Goal: Task Accomplishment & Management: Complete application form

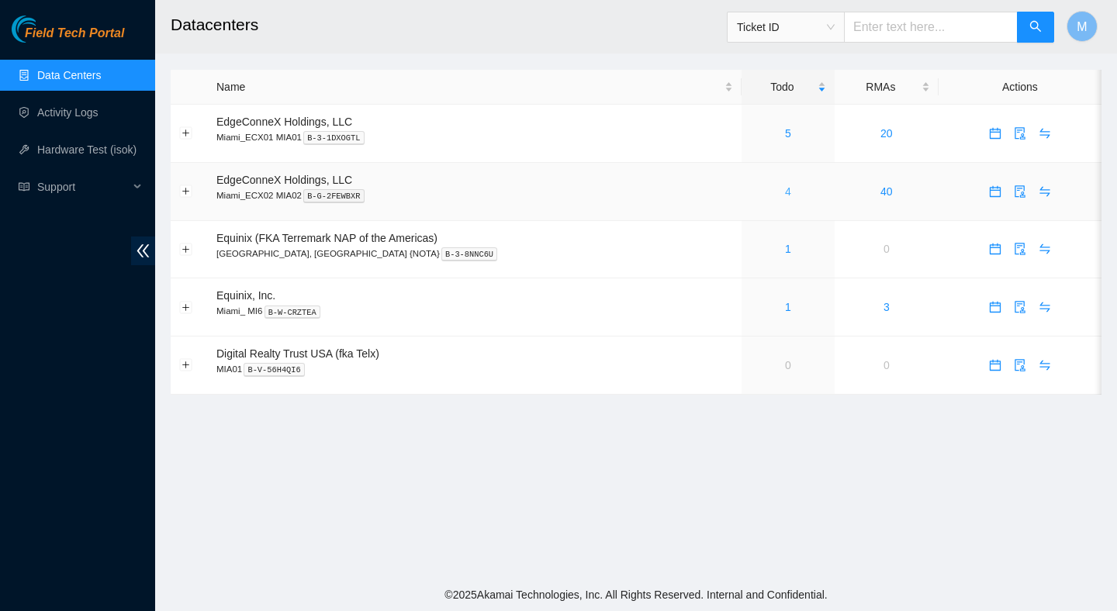
click at [785, 190] on link "4" at bounding box center [788, 191] width 6 height 12
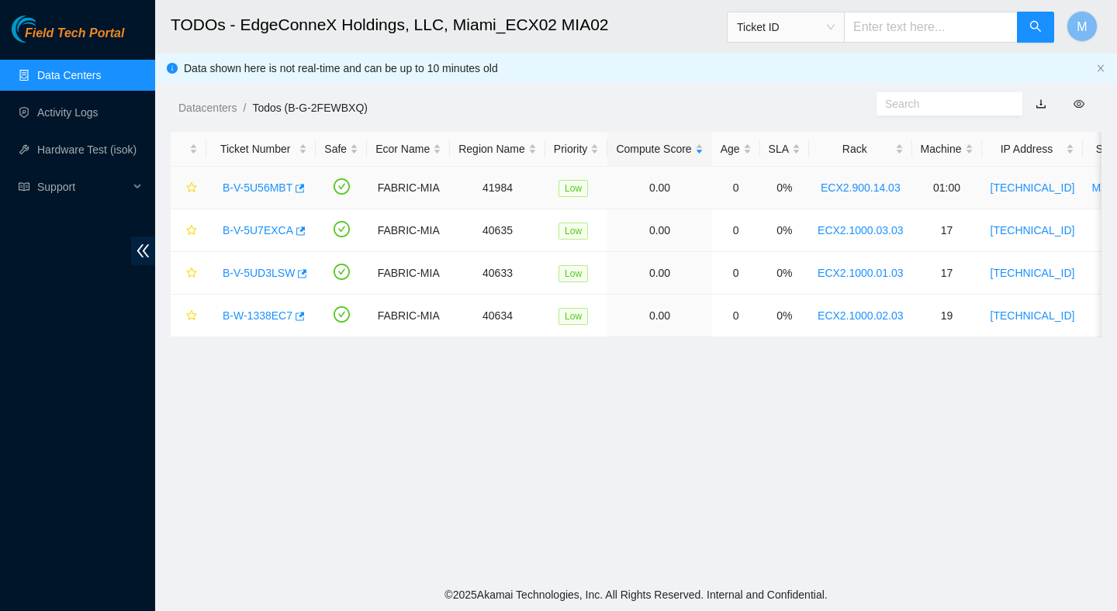
click at [275, 191] on link "B-V-5U56MBT" at bounding box center [258, 187] width 70 height 12
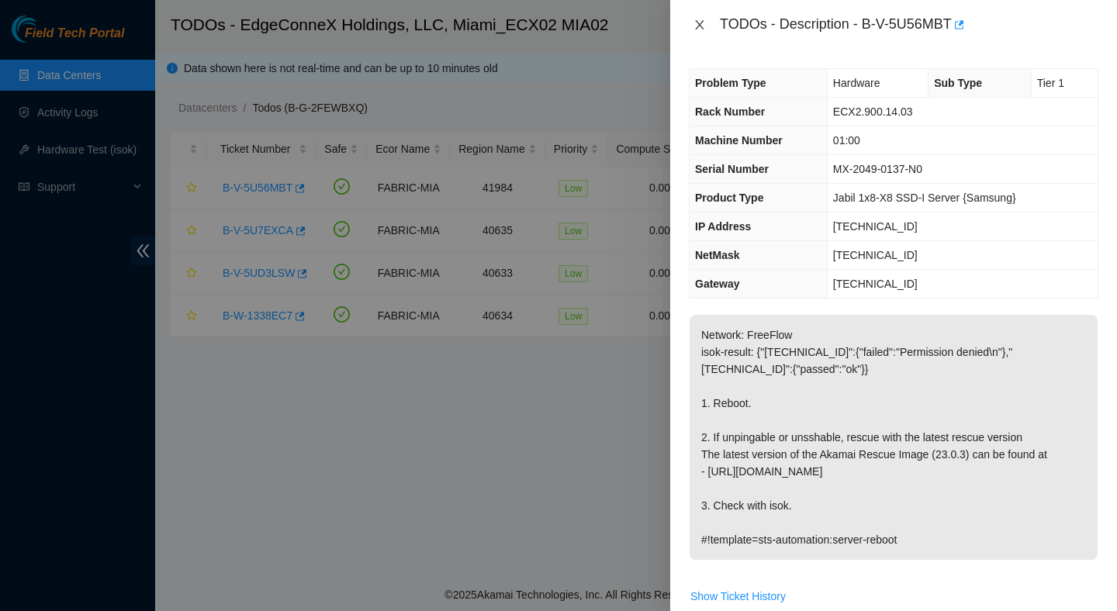
click at [698, 27] on icon "close" at bounding box center [699, 24] width 9 height 9
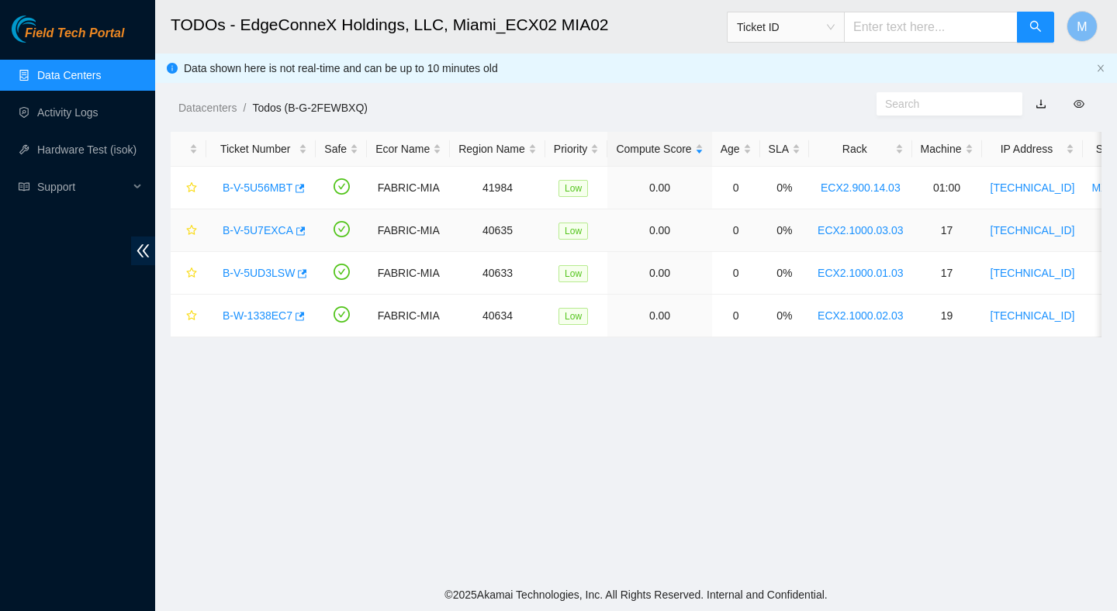
click at [282, 228] on link "B-V-5U7EXCA" at bounding box center [258, 230] width 71 height 12
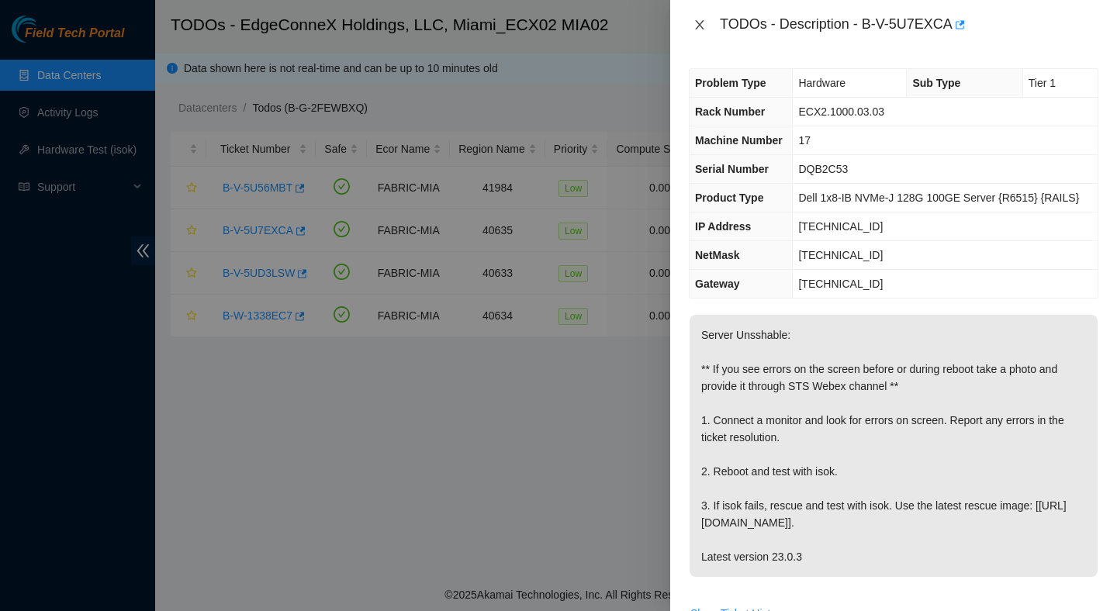
click at [696, 29] on icon "close" at bounding box center [699, 25] width 12 height 12
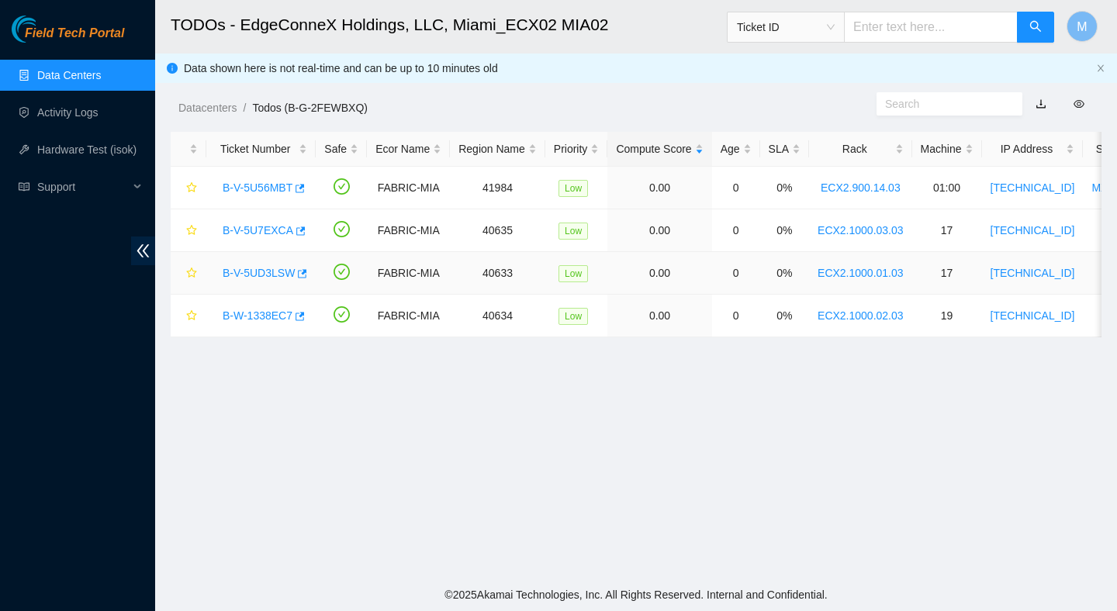
click at [274, 267] on link "B-V-5UD3LSW" at bounding box center [259, 273] width 72 height 12
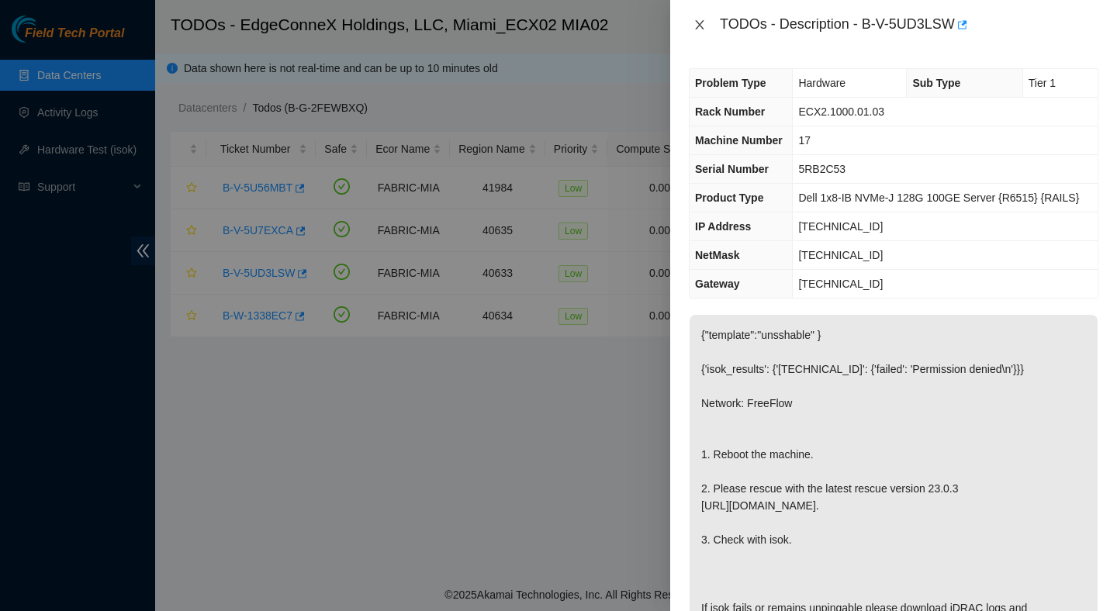
click at [702, 19] on icon "close" at bounding box center [699, 25] width 12 height 12
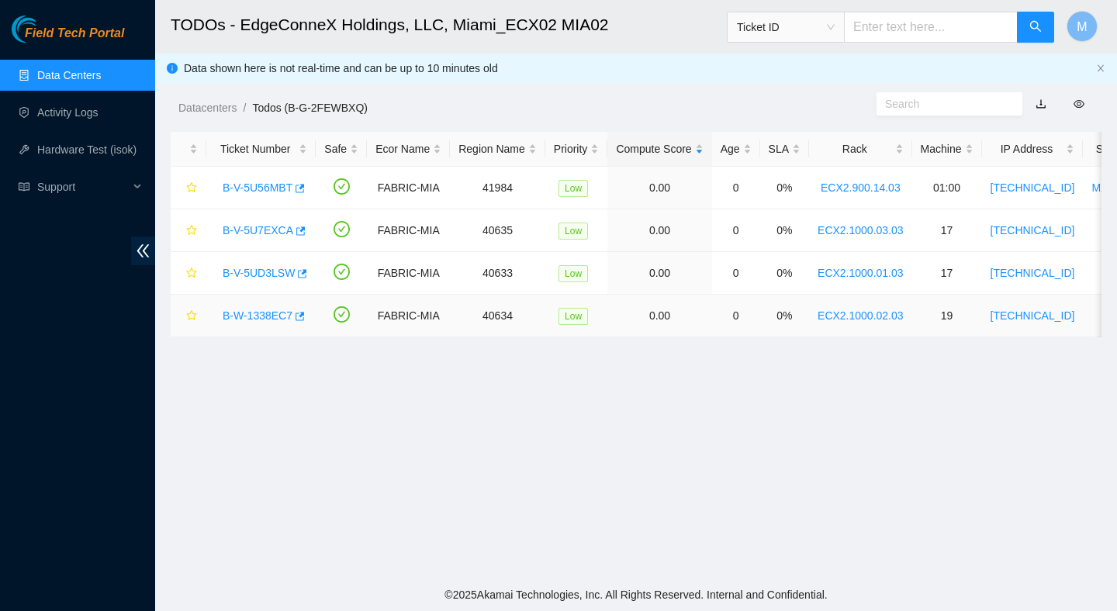
click at [262, 317] on link "B-W-1338EC7" at bounding box center [258, 315] width 70 height 12
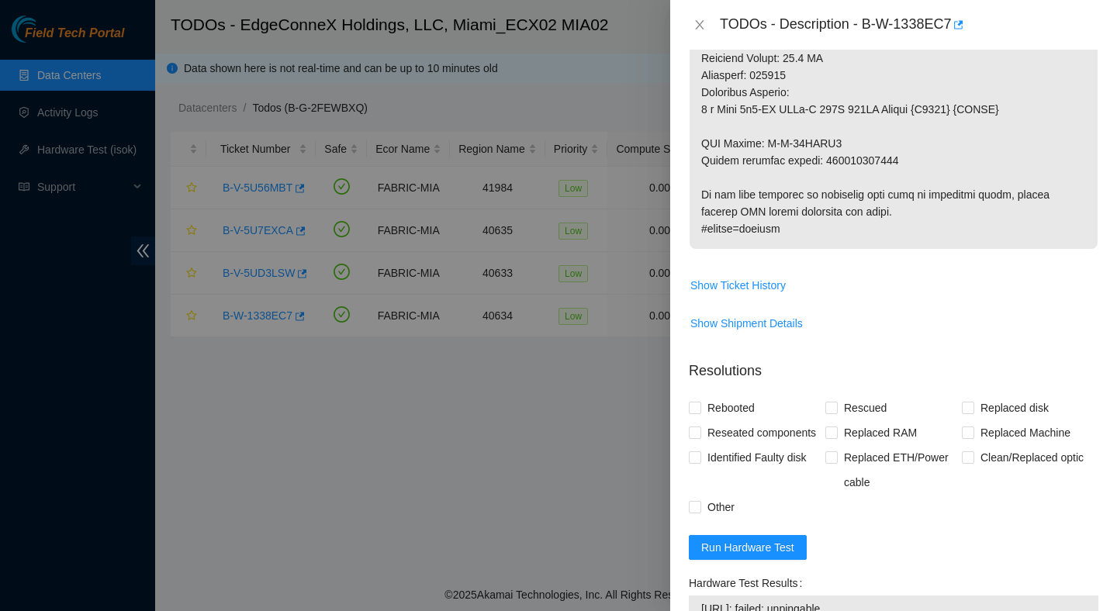
scroll to position [966, 0]
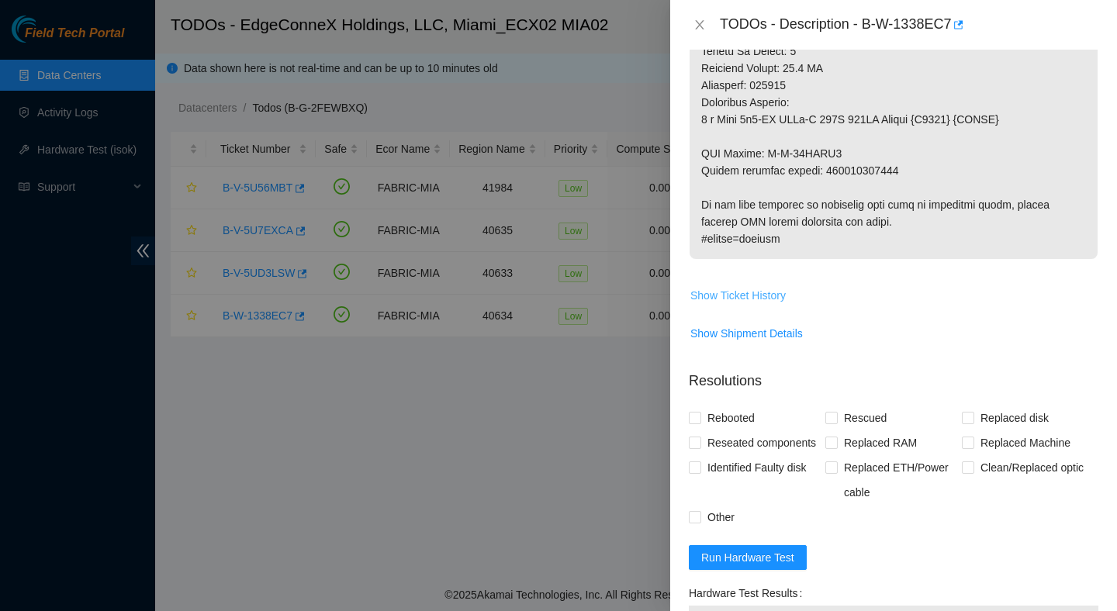
click at [746, 304] on span "Show Ticket History" at bounding box center [737, 295] width 95 height 17
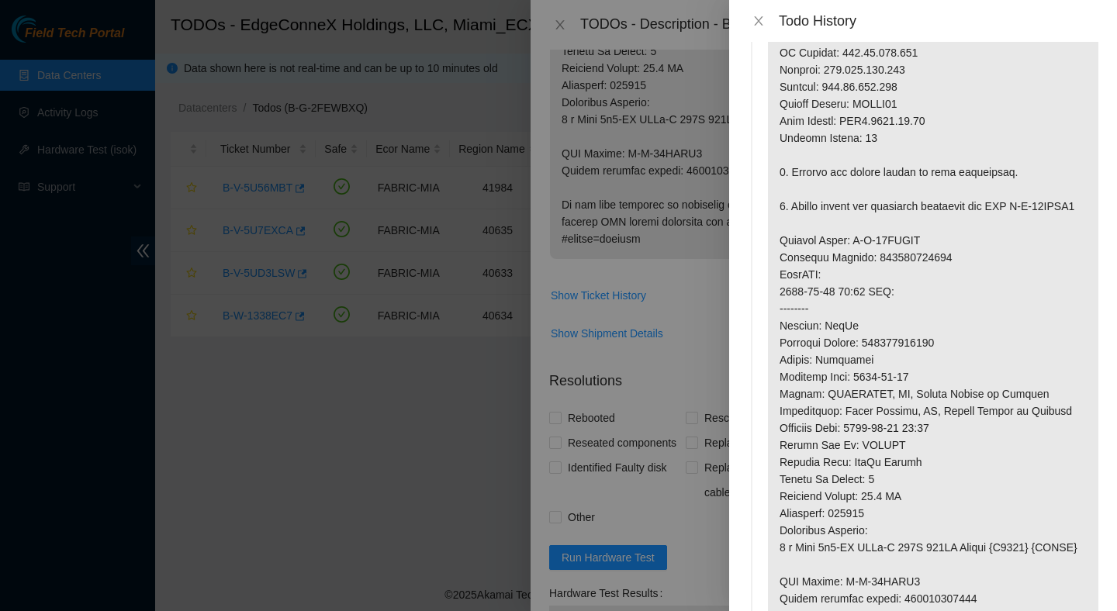
scroll to position [37, 0]
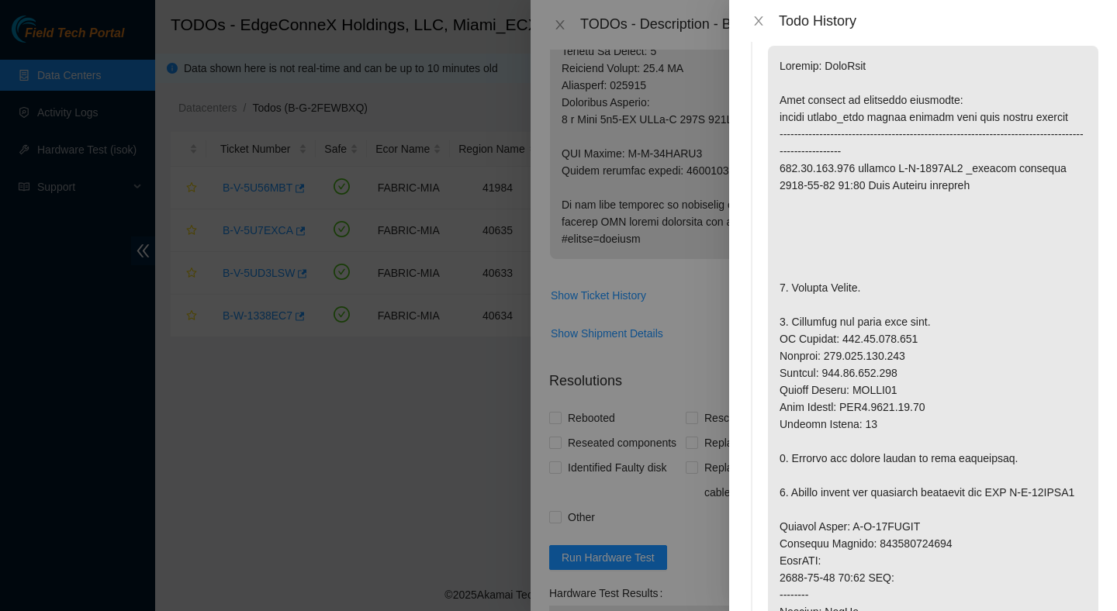
click at [767, 28] on div "Todo History" at bounding box center [923, 20] width 351 height 17
click at [760, 16] on icon "close" at bounding box center [758, 21] width 12 height 12
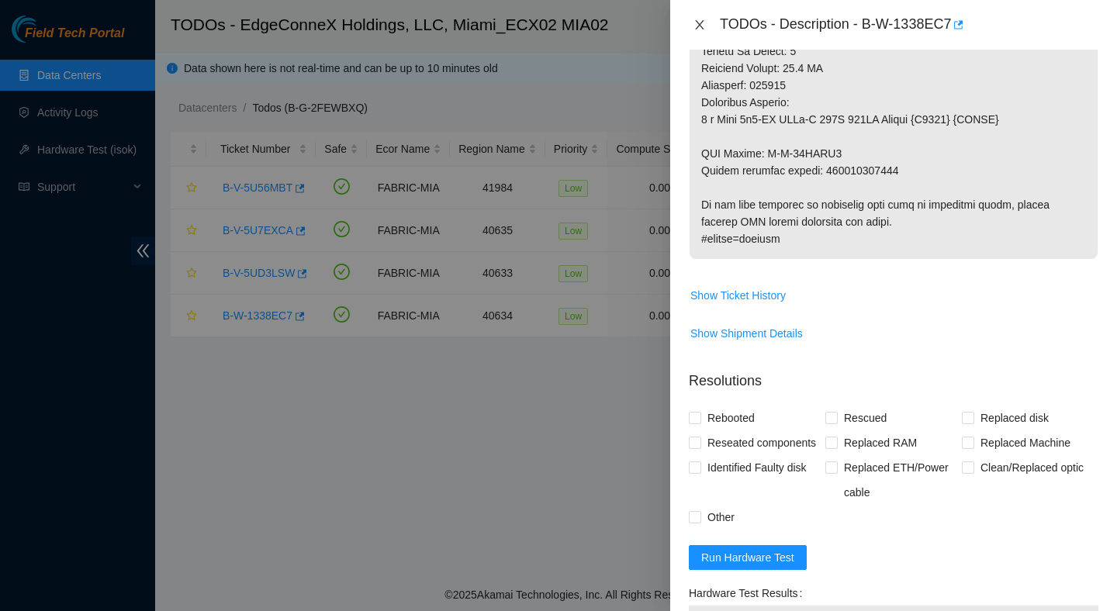
click at [700, 26] on icon "close" at bounding box center [699, 25] width 12 height 12
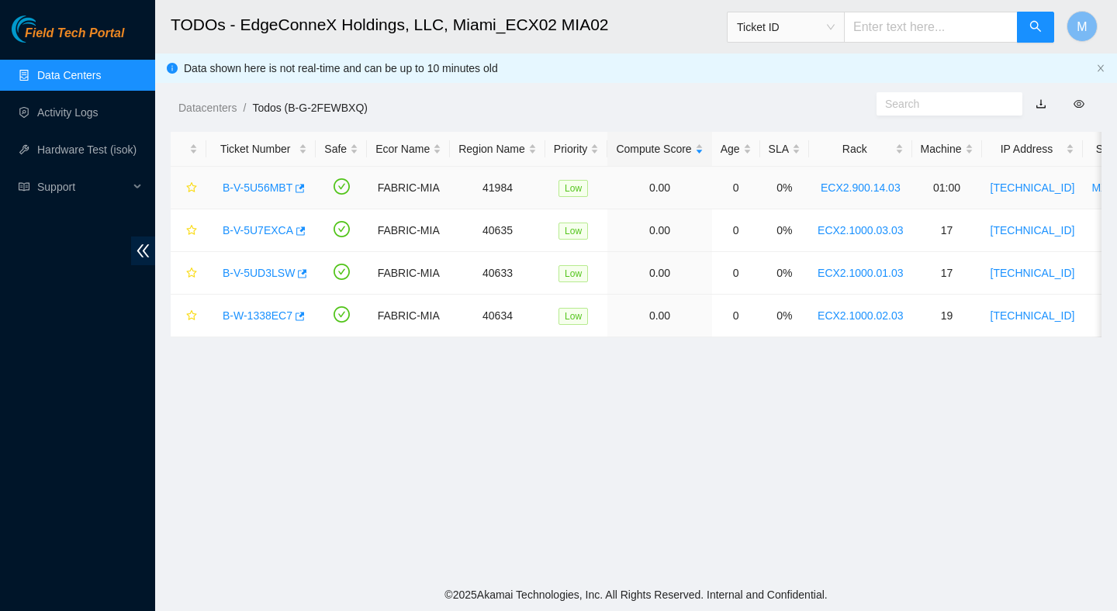
click at [260, 185] on link "B-V-5U56MBT" at bounding box center [258, 187] width 70 height 12
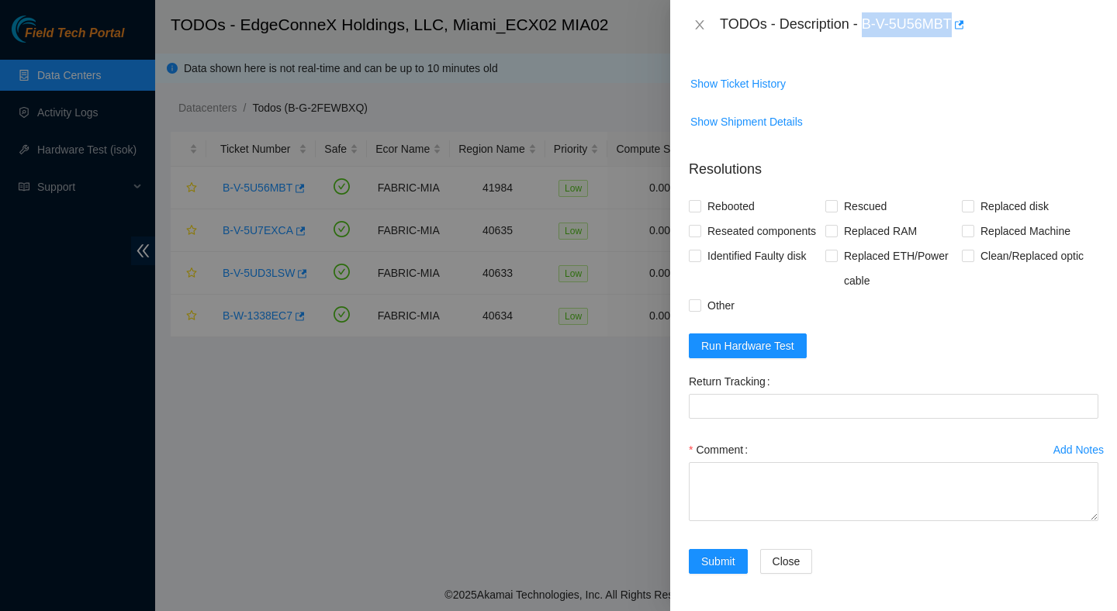
drag, startPoint x: 864, startPoint y: 22, endPoint x: 951, endPoint y: 38, distance: 88.4
click at [951, 38] on div "TODOs - Description - B-V-5U56MBT" at bounding box center [893, 25] width 447 height 50
copy div "B-V-5U56MBT"
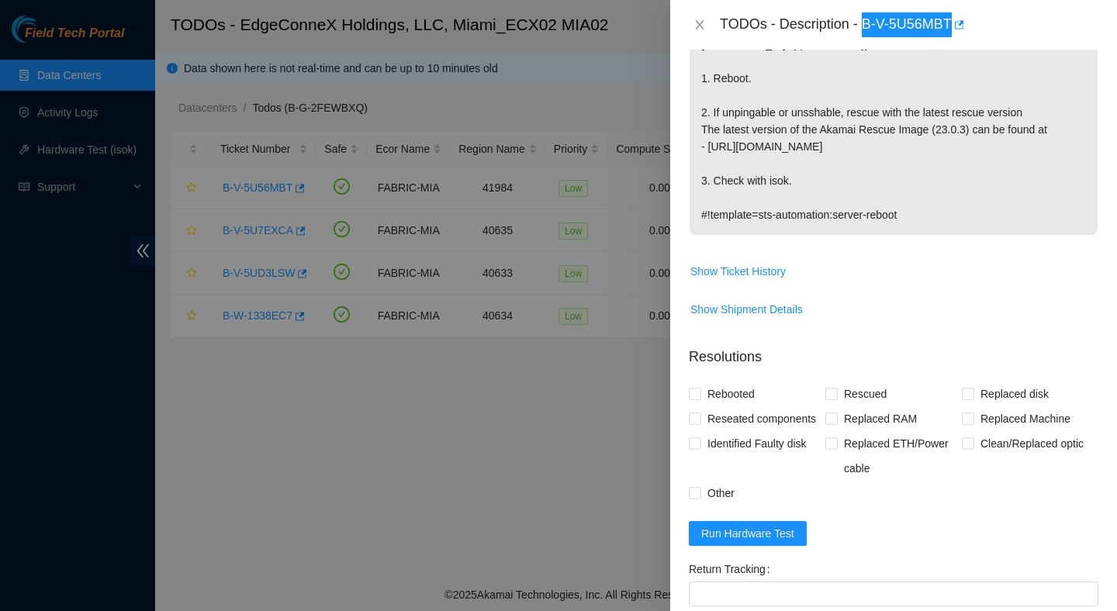
scroll to position [368, 0]
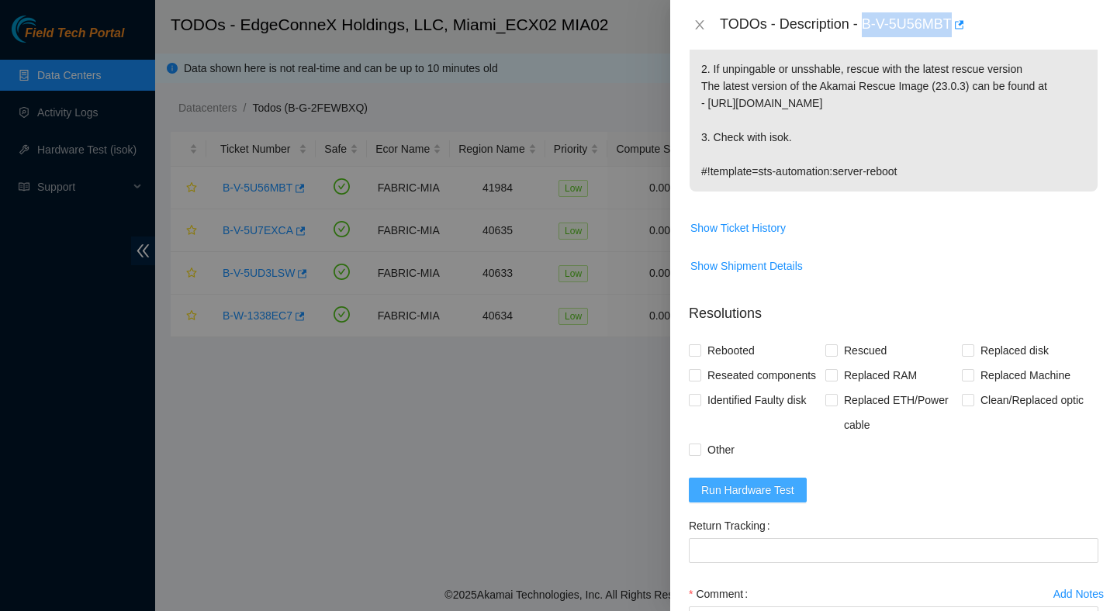
click at [717, 499] on span "Run Hardware Test" at bounding box center [747, 490] width 93 height 17
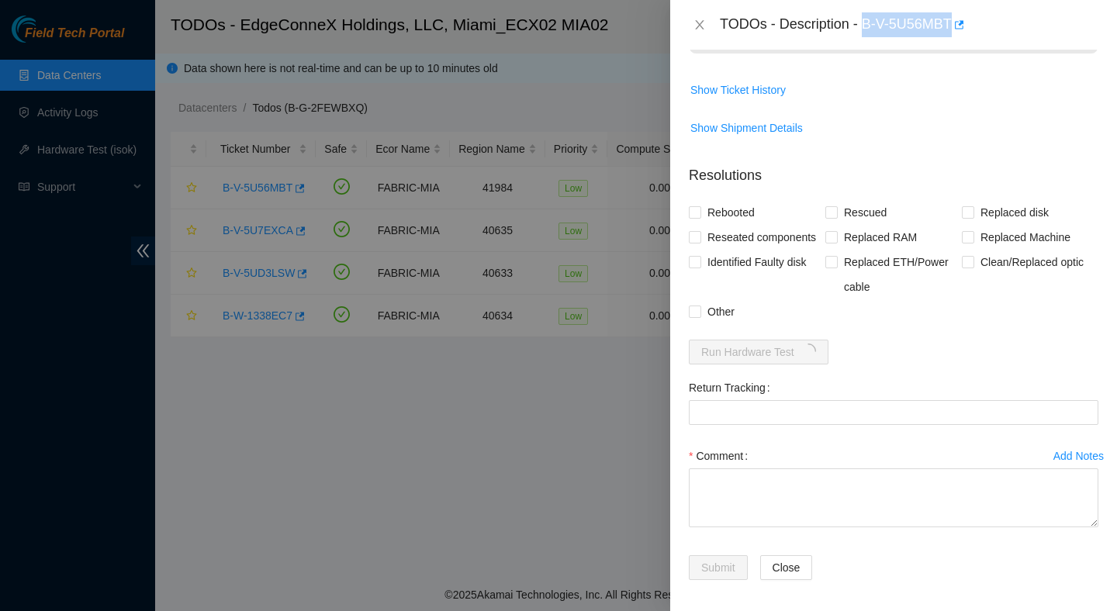
scroll to position [508, 0]
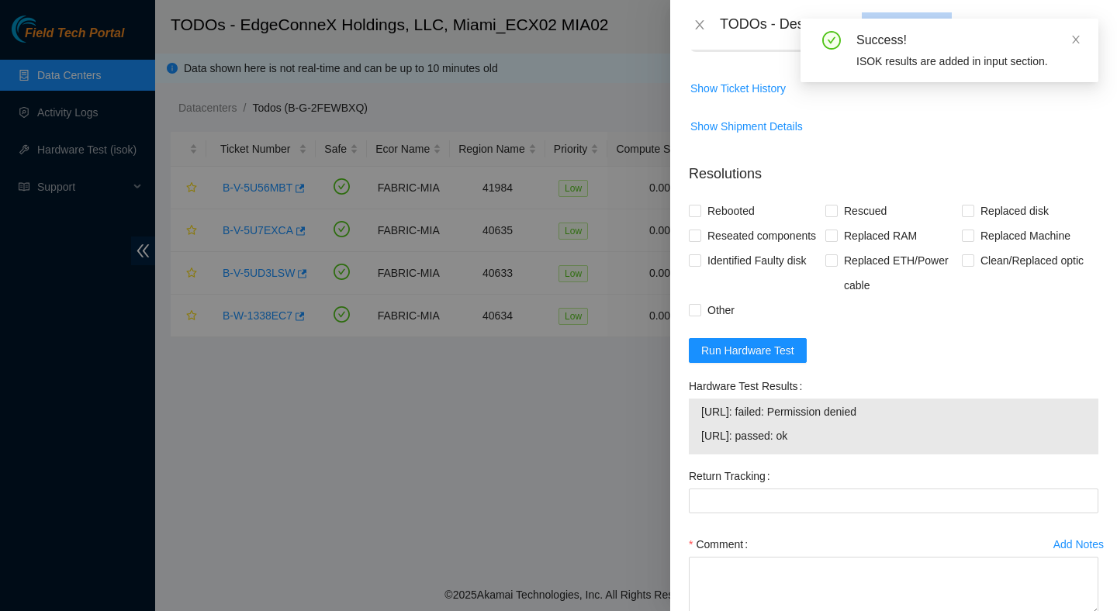
drag, startPoint x: 846, startPoint y: 465, endPoint x: 681, endPoint y: 447, distance: 166.2
click at [681, 447] on div "Problem Type Hardware Sub Type Tier 1 Rack Number ECX2.900.14.03 Machine Number…" at bounding box center [893, 331] width 447 height 562
copy tbody "23.218.255.4: failed: Permission denied 23.218.255.5: passed: ok"
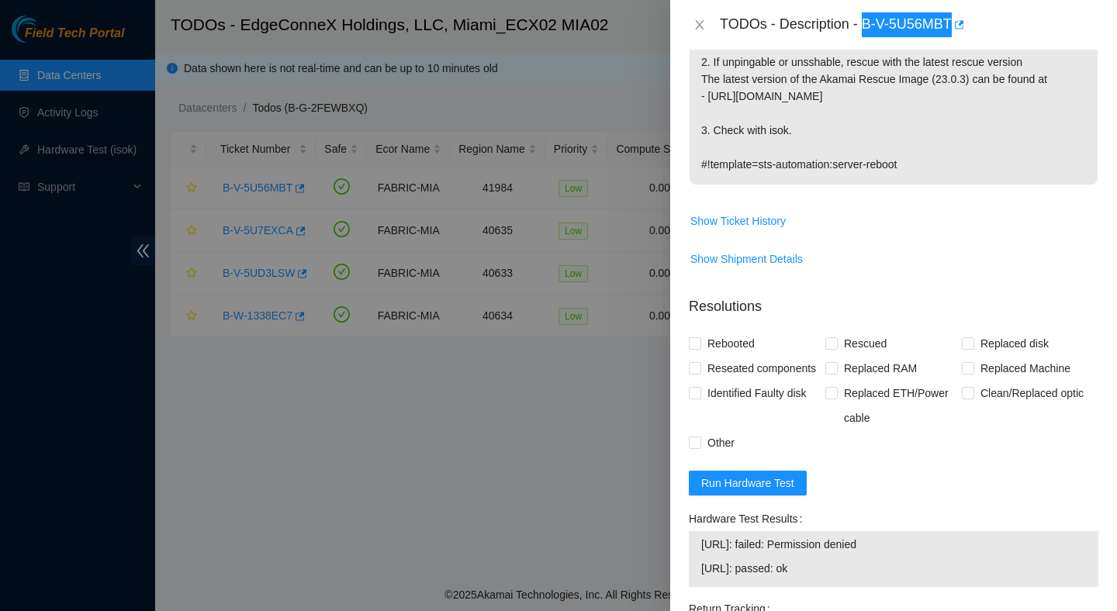
scroll to position [396, 0]
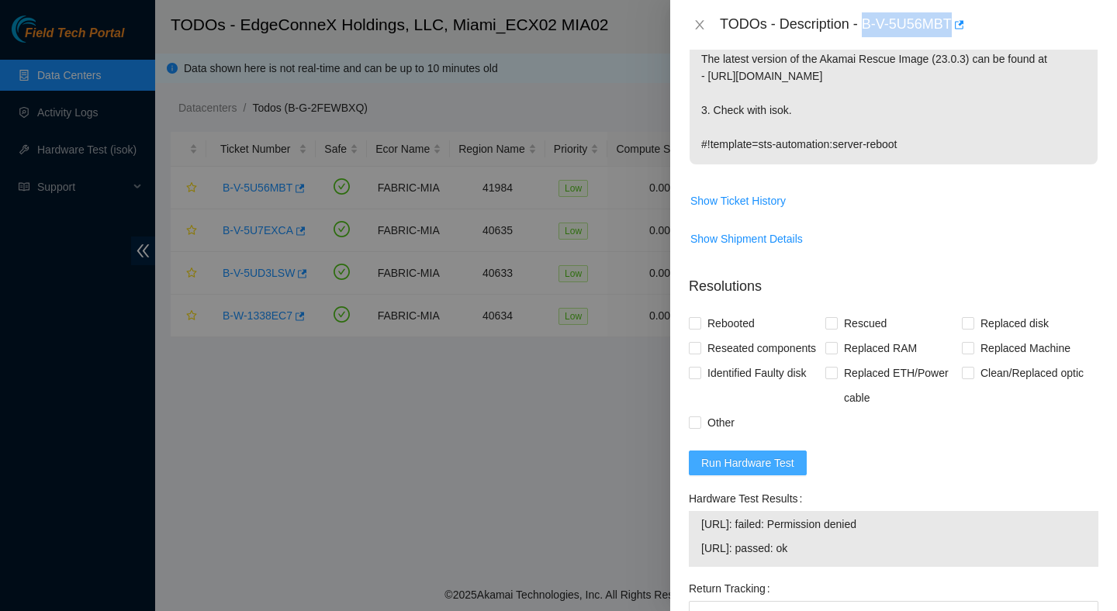
click at [772, 472] on span "Run Hardware Test" at bounding box center [747, 463] width 93 height 17
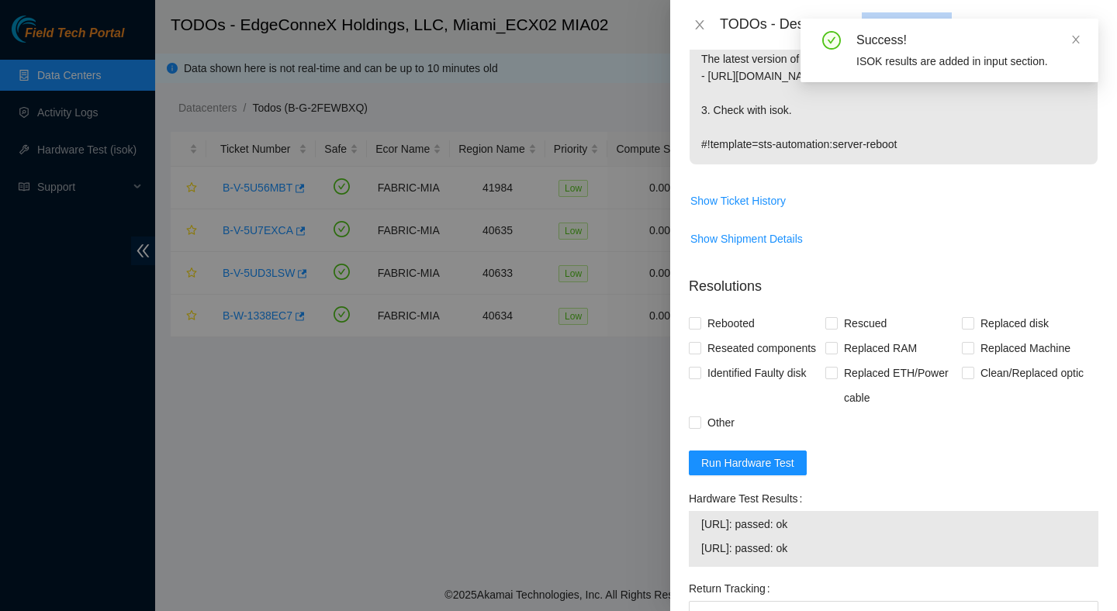
drag, startPoint x: 841, startPoint y: 580, endPoint x: 676, endPoint y: 557, distance: 166.1
click at [675, 555] on div "Problem Type Hardware Sub Type Tier 1 Rack Number ECX2.900.14.03 Machine Number…" at bounding box center [893, 331] width 447 height 562
copy tbody "23.218.255.4: passed: ok 23.218.255.5: passed: ok"
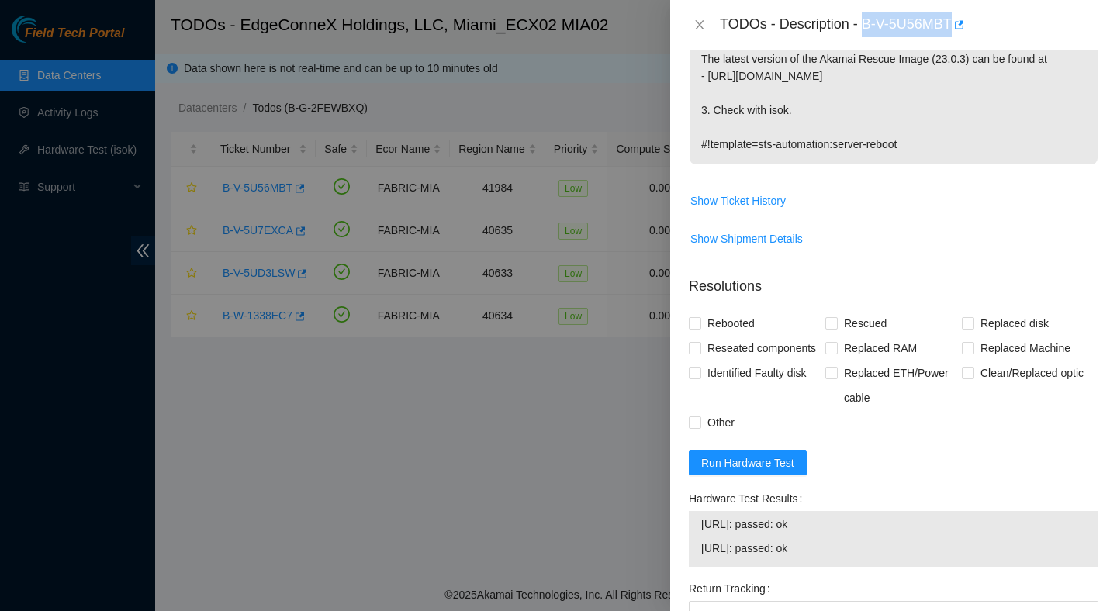
click at [743, 324] on span "Rebooted" at bounding box center [731, 323] width 60 height 25
click at [700, 324] on input "Rebooted" at bounding box center [694, 322] width 11 height 11
click at [743, 324] on span "Rebooted" at bounding box center [731, 323] width 60 height 25
click at [700, 324] on input "Rebooted" at bounding box center [694, 322] width 11 height 11
checkbox input "false"
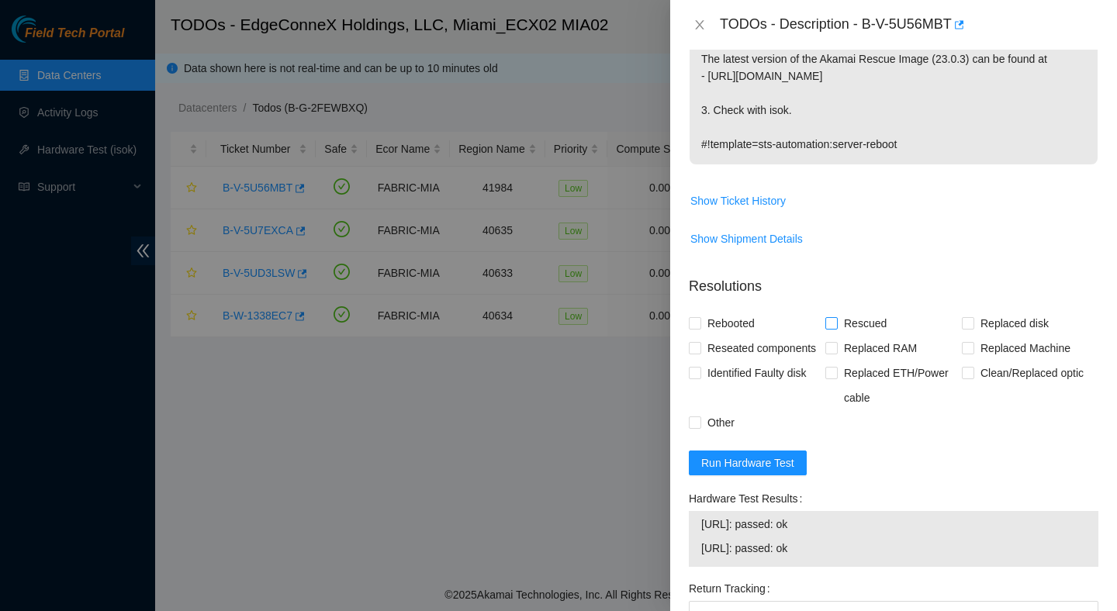
click at [853, 327] on span "Rescued" at bounding box center [865, 323] width 55 height 25
click at [836, 327] on input "Rescued" at bounding box center [830, 322] width 11 height 11
checkbox input "true"
click at [756, 323] on span "Rebooted" at bounding box center [731, 323] width 60 height 25
click at [700, 323] on input "Rebooted" at bounding box center [694, 322] width 11 height 11
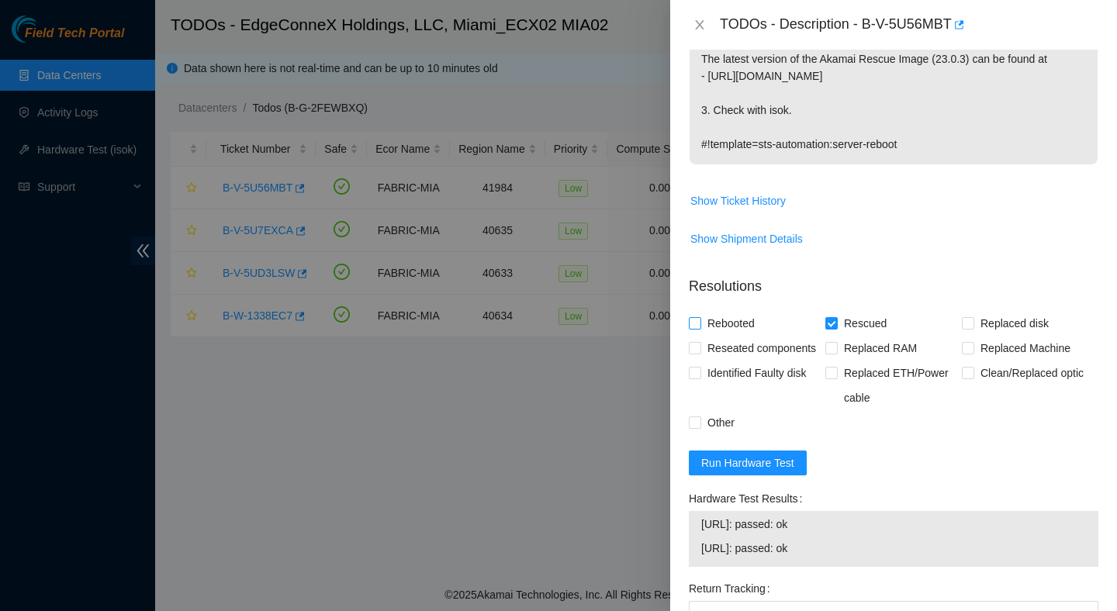
checkbox input "true"
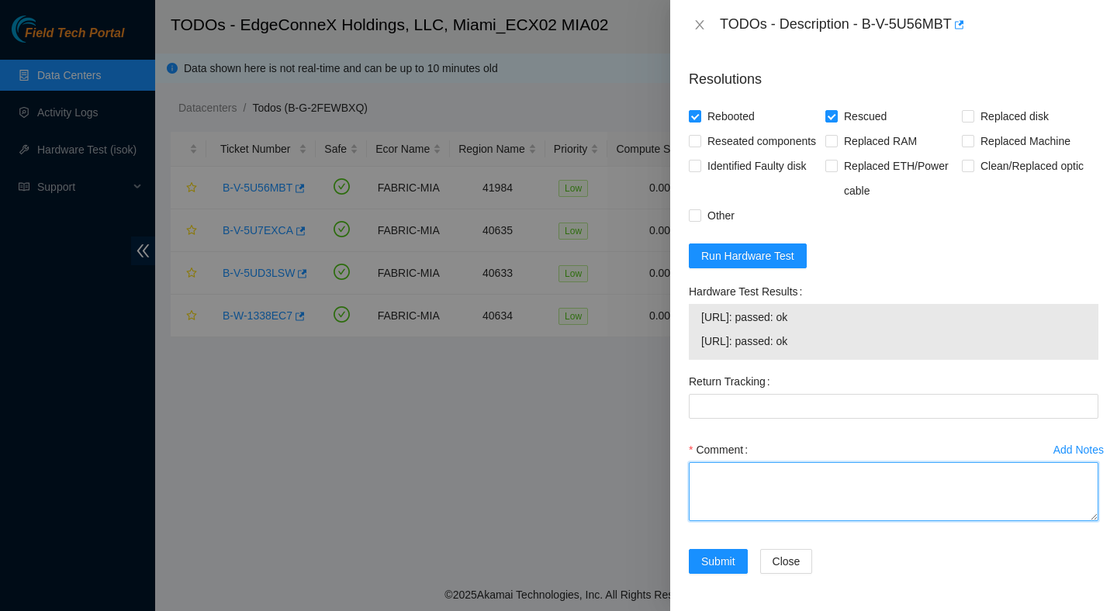
click at [798, 499] on textarea "Comment" at bounding box center [894, 491] width 410 height 59
paste textarea "Verified ticket is safe to work on : Yes NOCC Authorized: Yes Located server co…"
type textarea "Verified ticket is safe to work on : Yes NOCC Authorized: Yes Located server co…"
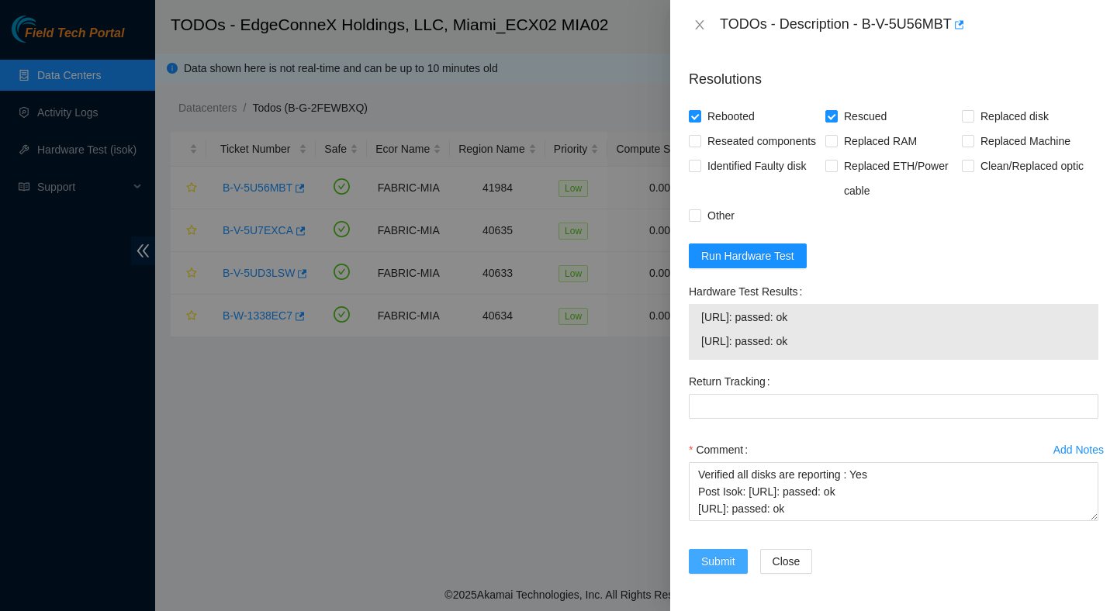
click at [735, 558] on span "Submit" at bounding box center [718, 561] width 34 height 17
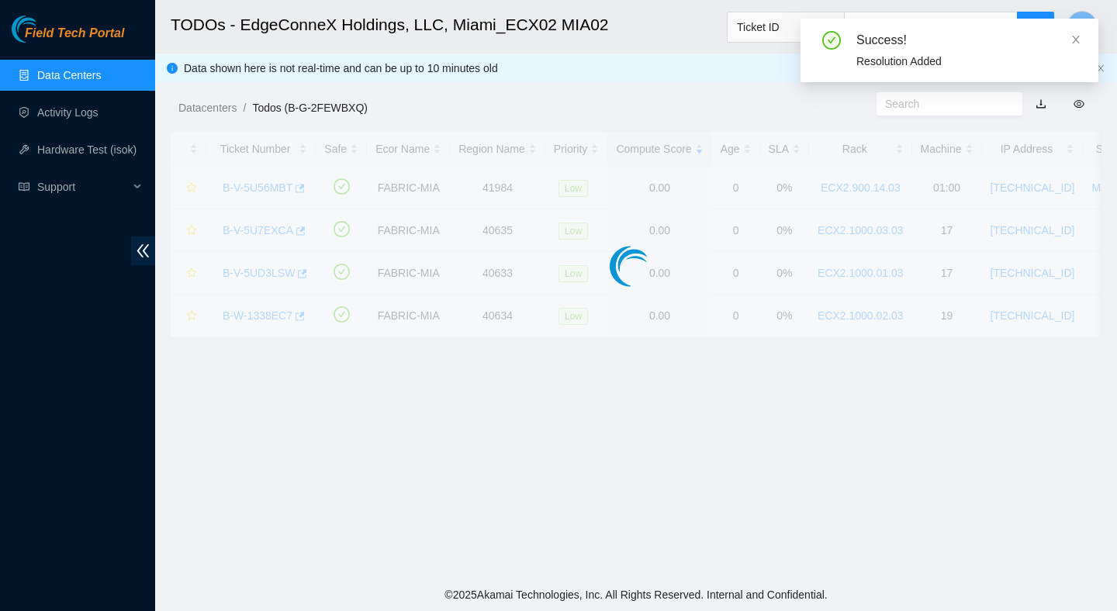
scroll to position [389, 0]
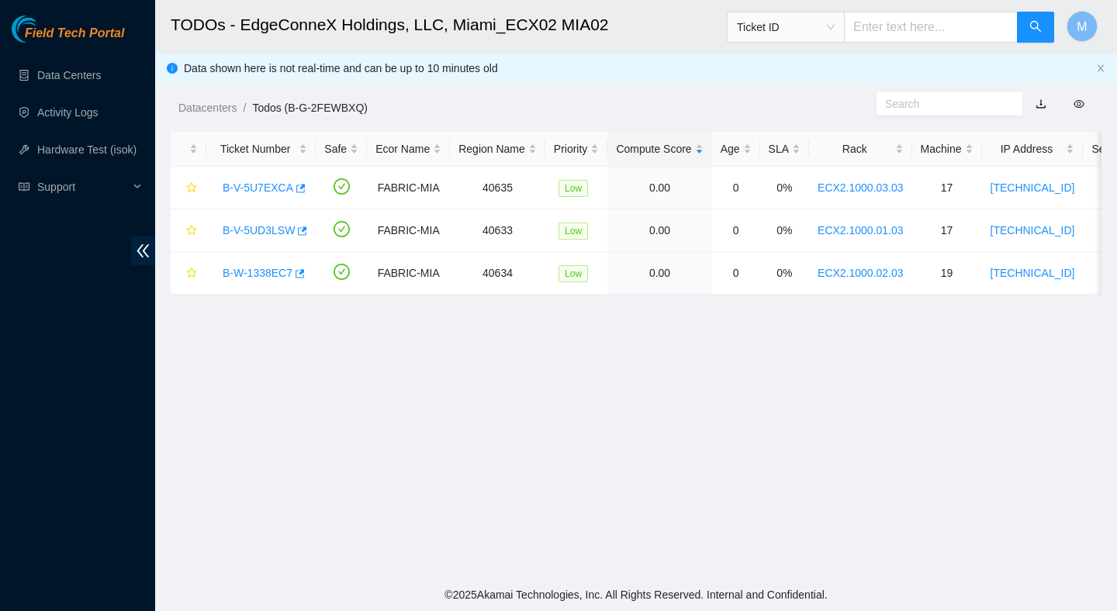
click at [777, 357] on main "TODOs - EdgeConneX Holdings, LLC, Miami_ECX02 MIA02 Ticket ID M Data shown here…" at bounding box center [636, 289] width 962 height 579
click at [281, 279] on div "B-W-1338EC7" at bounding box center [261, 273] width 92 height 25
click at [282, 268] on link "B-W-1338EC7" at bounding box center [258, 273] width 70 height 12
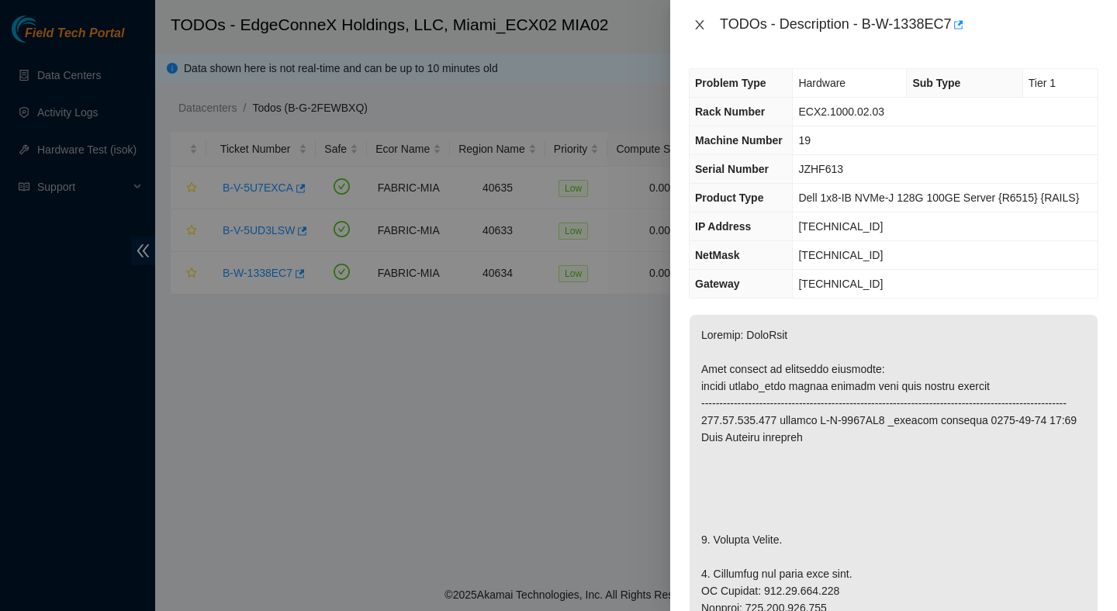
click at [709, 22] on button "Close" at bounding box center [700, 25] width 22 height 15
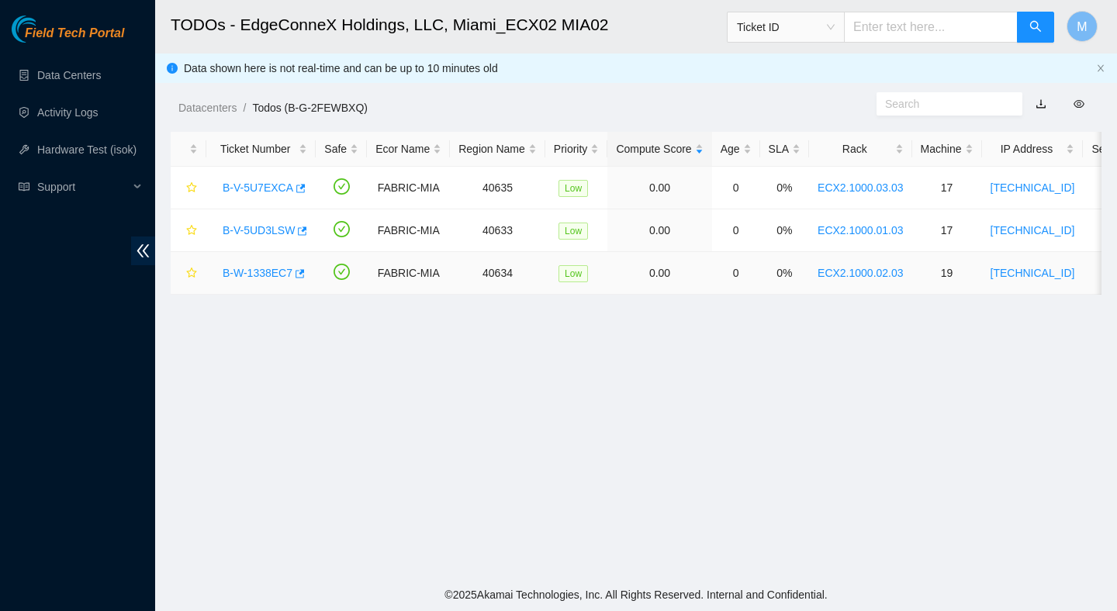
click at [281, 268] on link "B-W-1338EC7" at bounding box center [258, 273] width 70 height 12
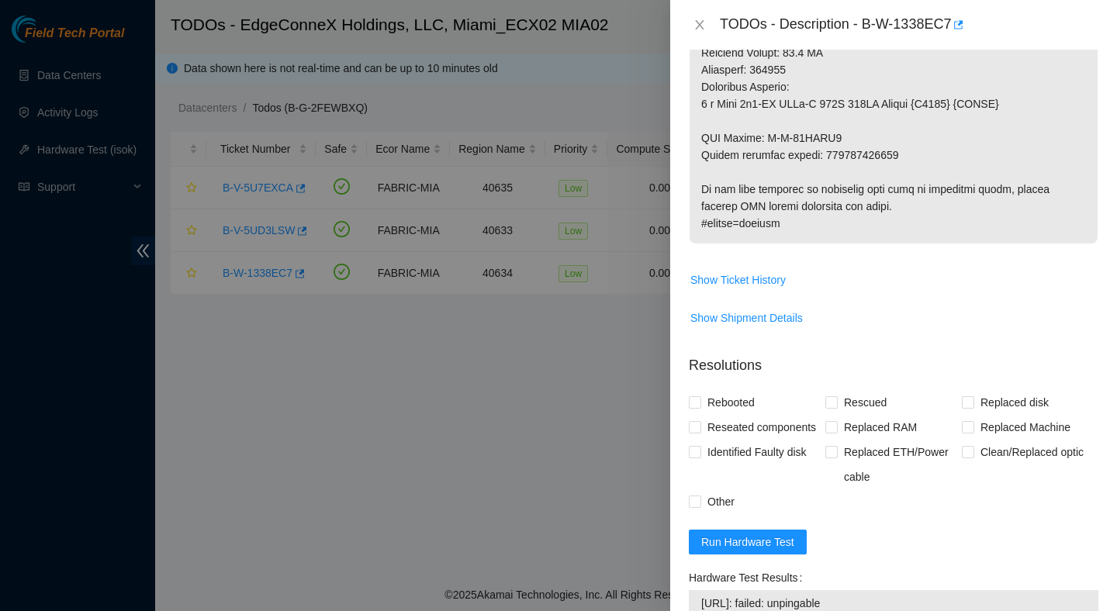
scroll to position [983, 0]
click at [766, 326] on span "Show Shipment Details" at bounding box center [746, 317] width 112 height 17
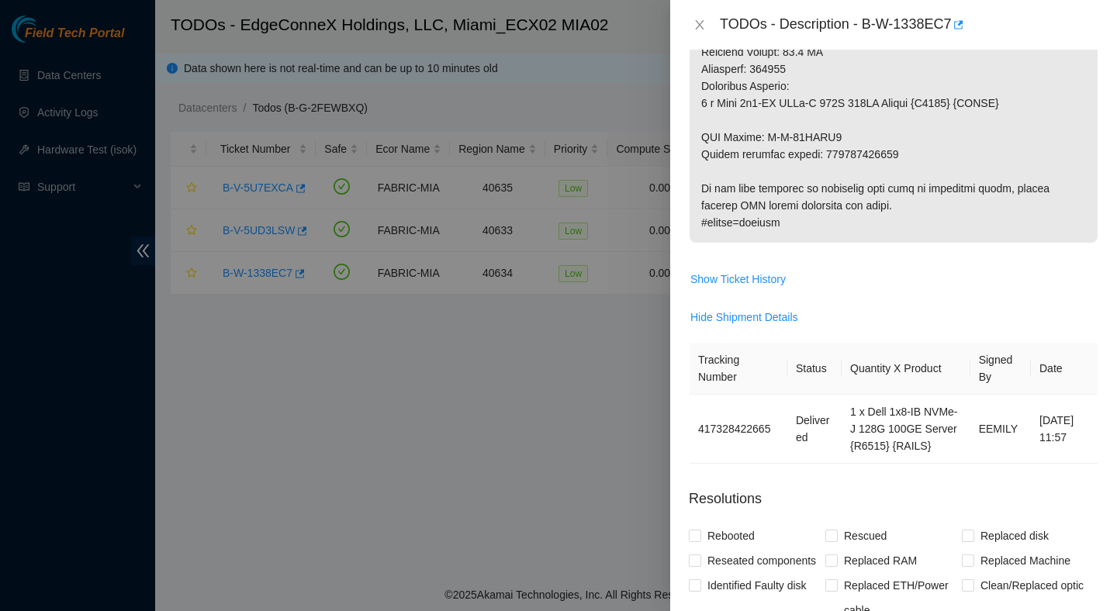
scroll to position [1129, 0]
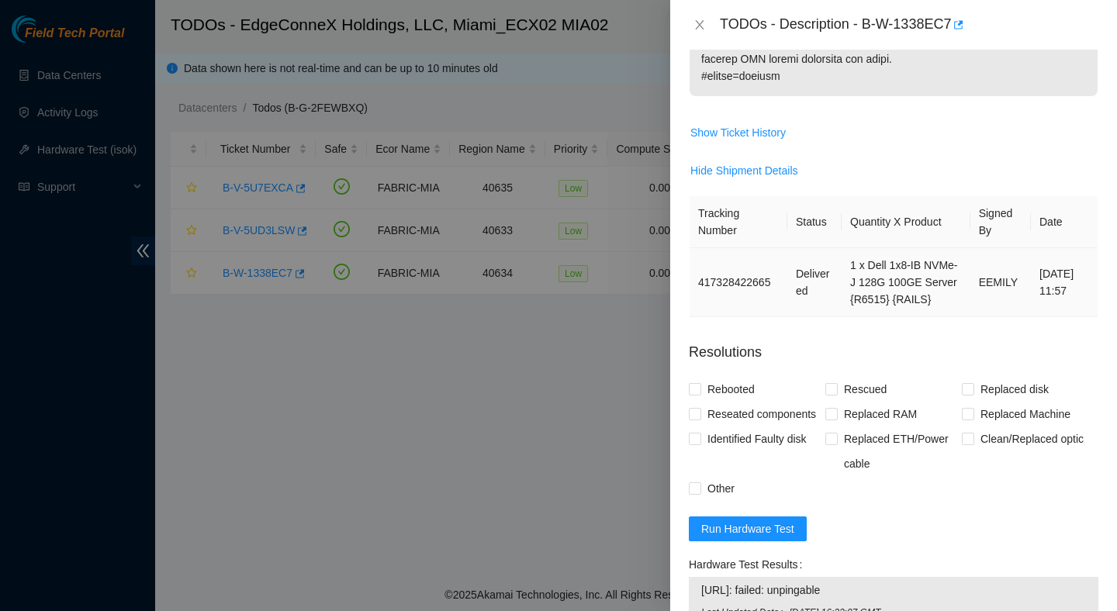
click at [757, 310] on td "417328422665" at bounding box center [739, 282] width 98 height 69
copy td "417328422665"
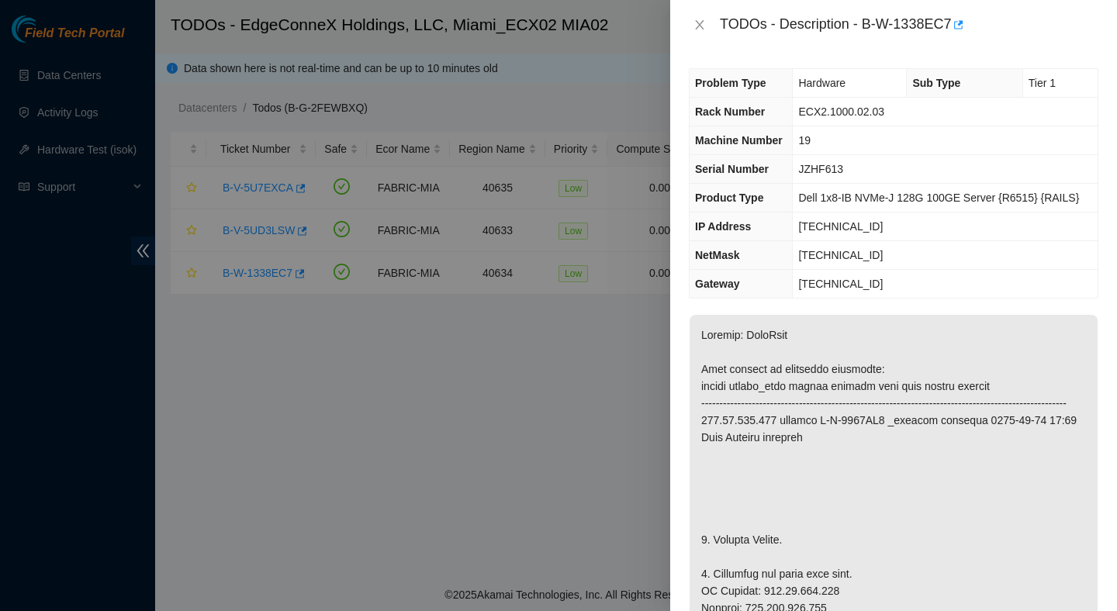
scroll to position [317, 0]
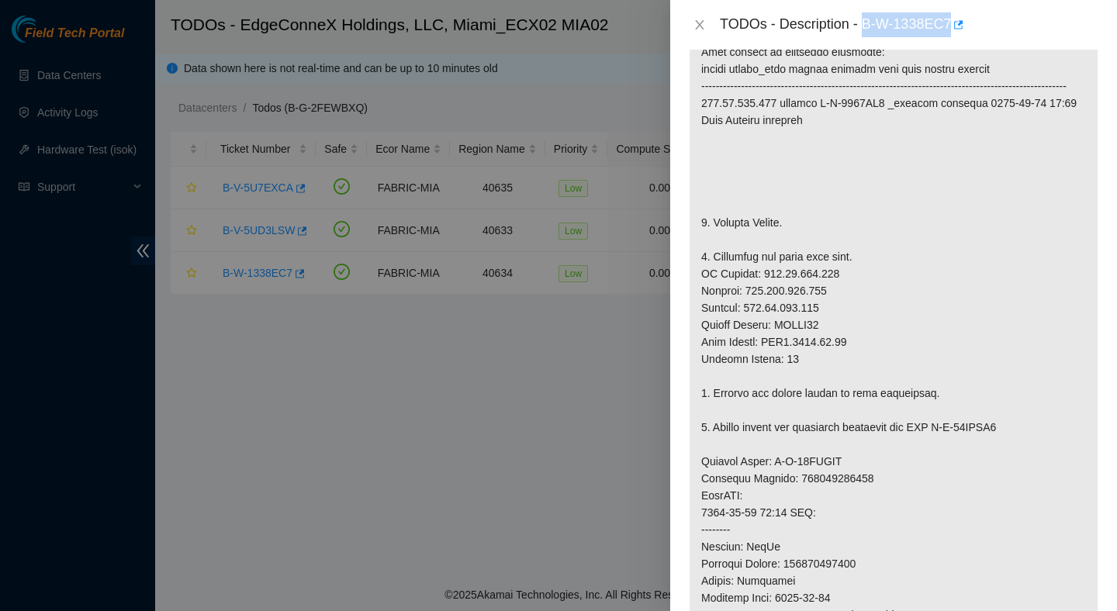
drag, startPoint x: 865, startPoint y: 24, endPoint x: 958, endPoint y: 42, distance: 94.8
click at [958, 42] on div "TODOs - Description - B-W-1338EC7" at bounding box center [893, 25] width 447 height 50
copy div "B-W-1338EC7"
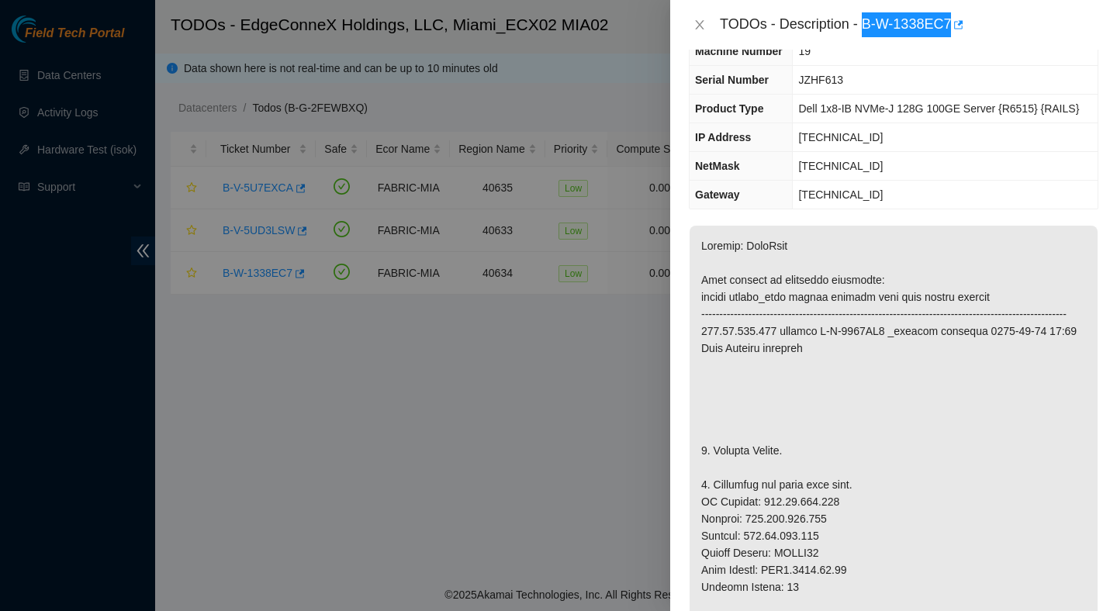
scroll to position [0, 0]
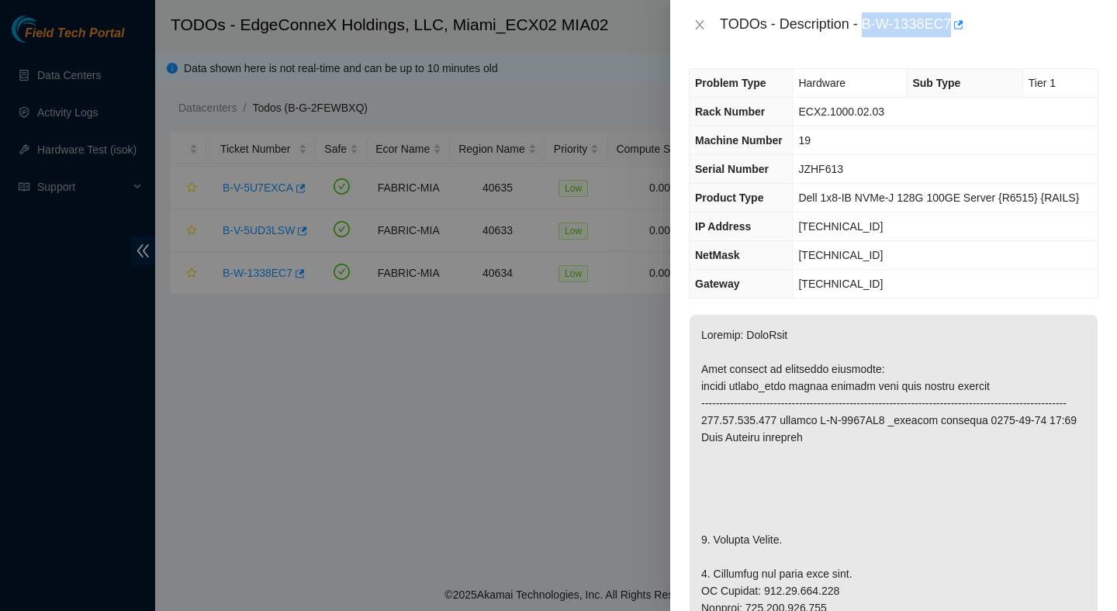
click at [835, 164] on span "JZHF613" at bounding box center [820, 169] width 45 height 12
copy span "JZHF613"
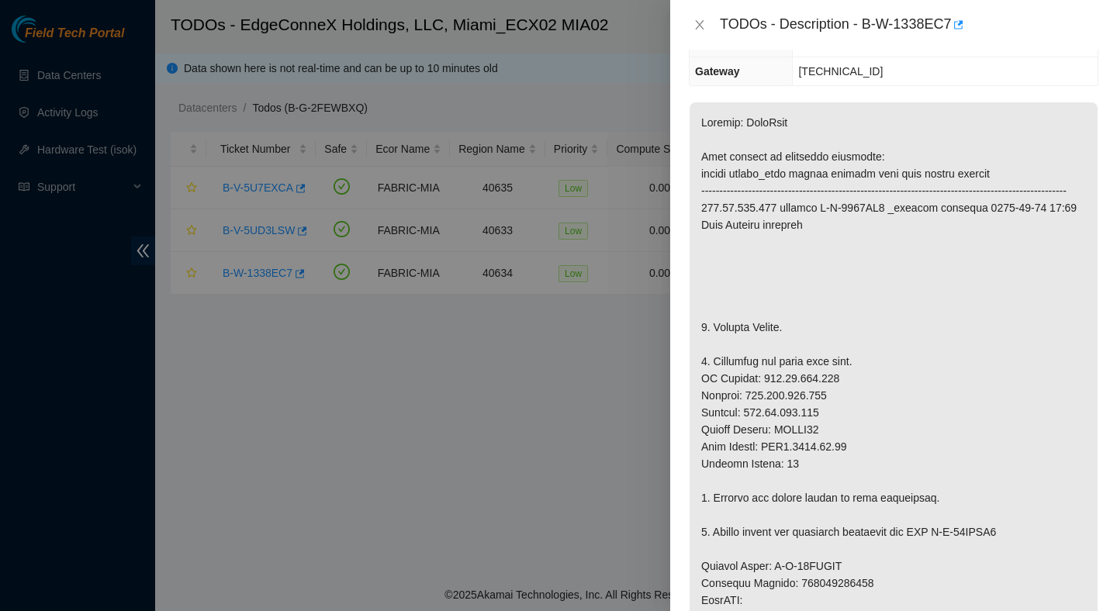
scroll to position [271, 0]
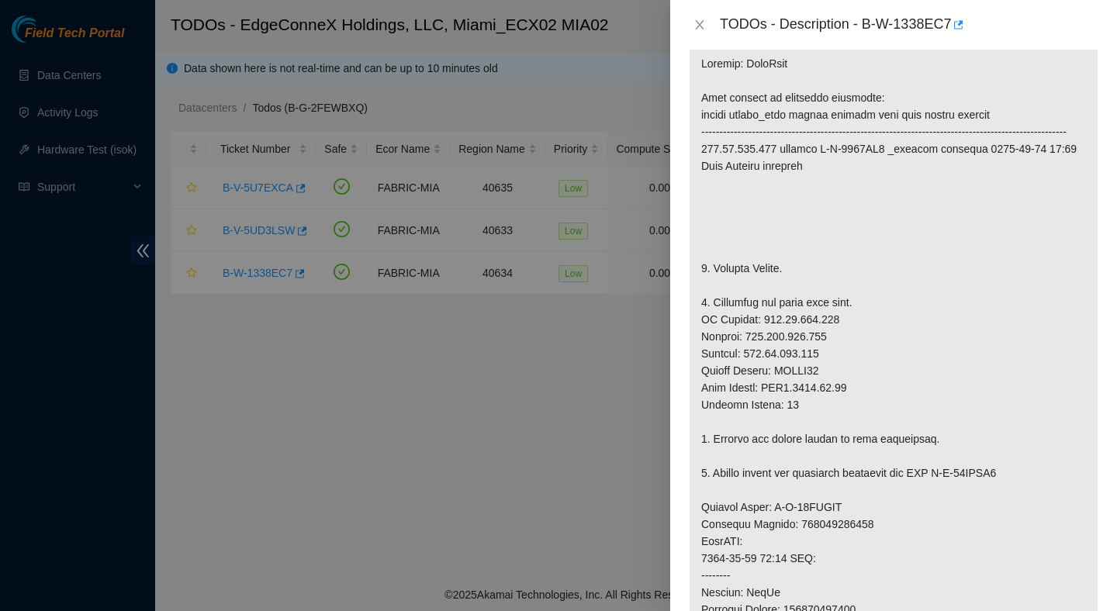
click at [816, 385] on p at bounding box center [894, 498] width 408 height 911
copy p "JZHGQ53"
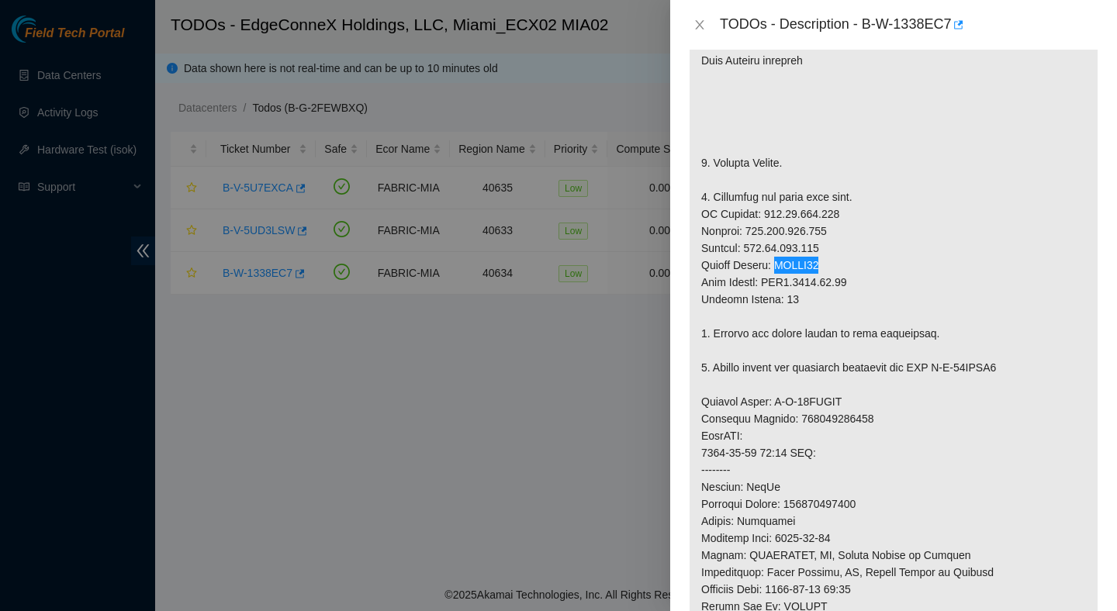
scroll to position [401, 0]
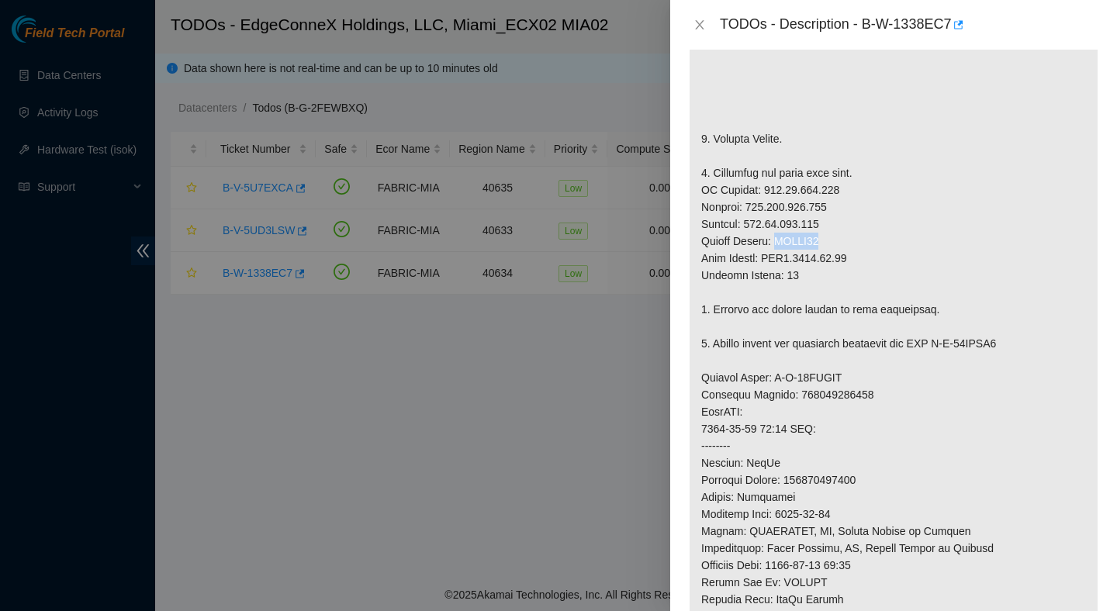
click at [844, 499] on p at bounding box center [894, 369] width 408 height 911
copy p "417328422665"
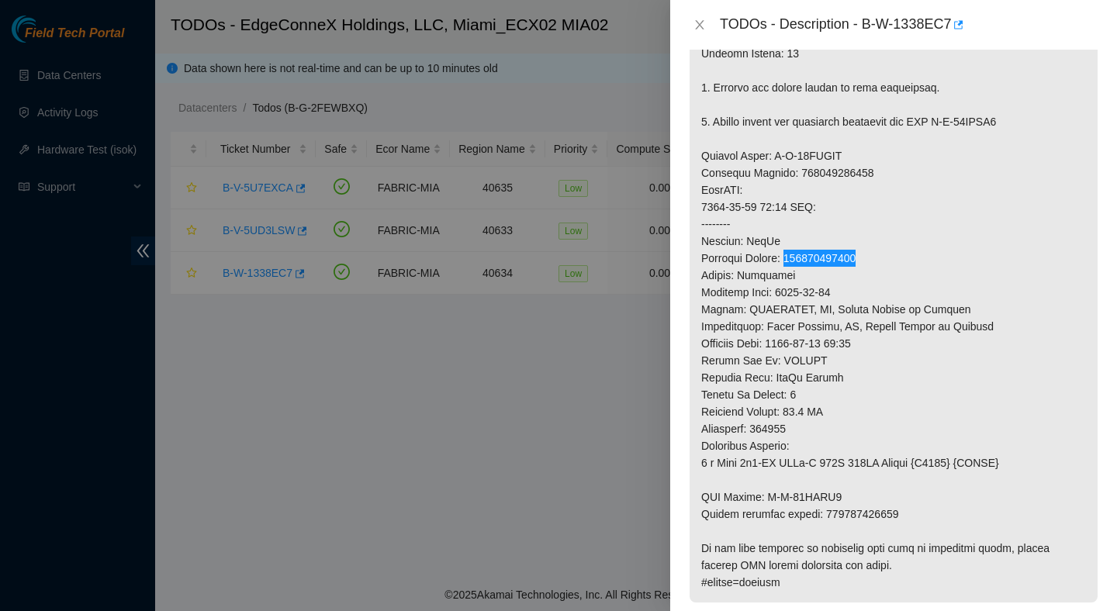
scroll to position [777, 0]
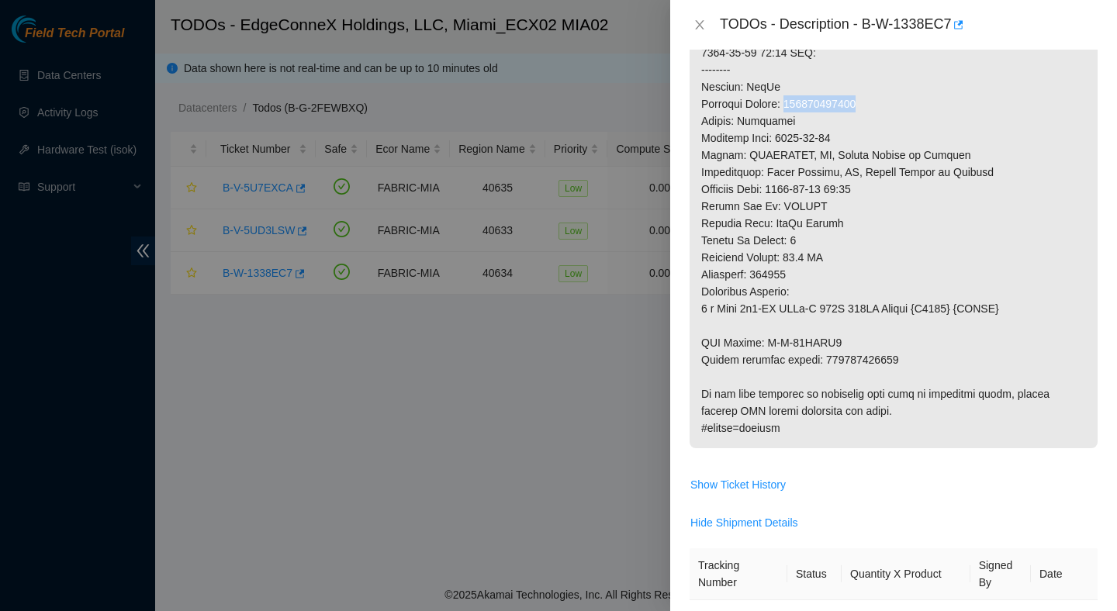
copy p "417328422676"
drag, startPoint x: 766, startPoint y: 358, endPoint x: 860, endPoint y: 360, distance: 93.9
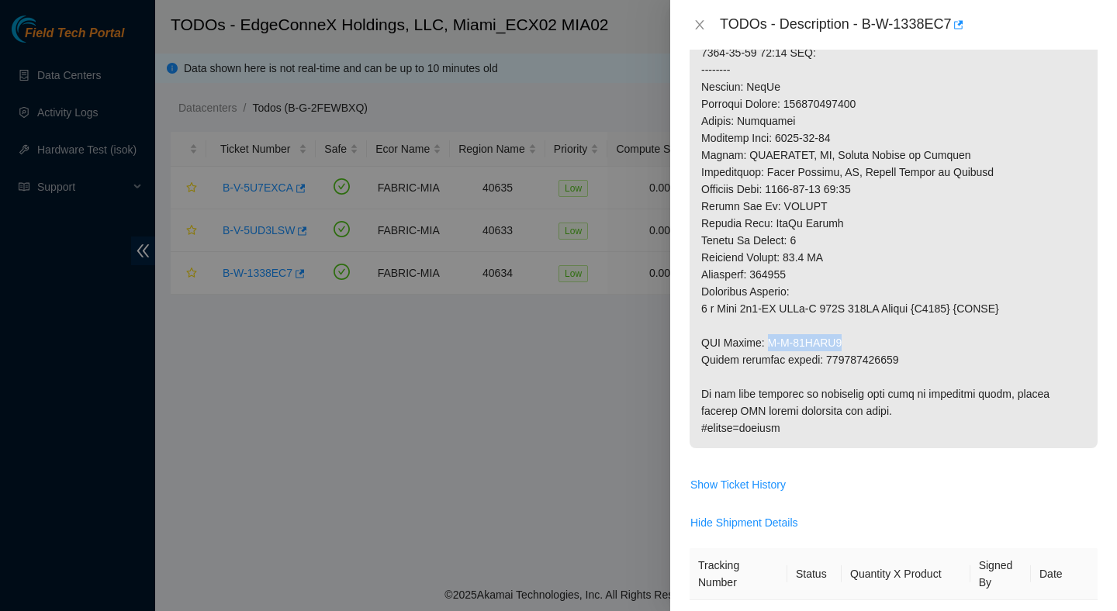
copy p "B-W-13HOXK4"
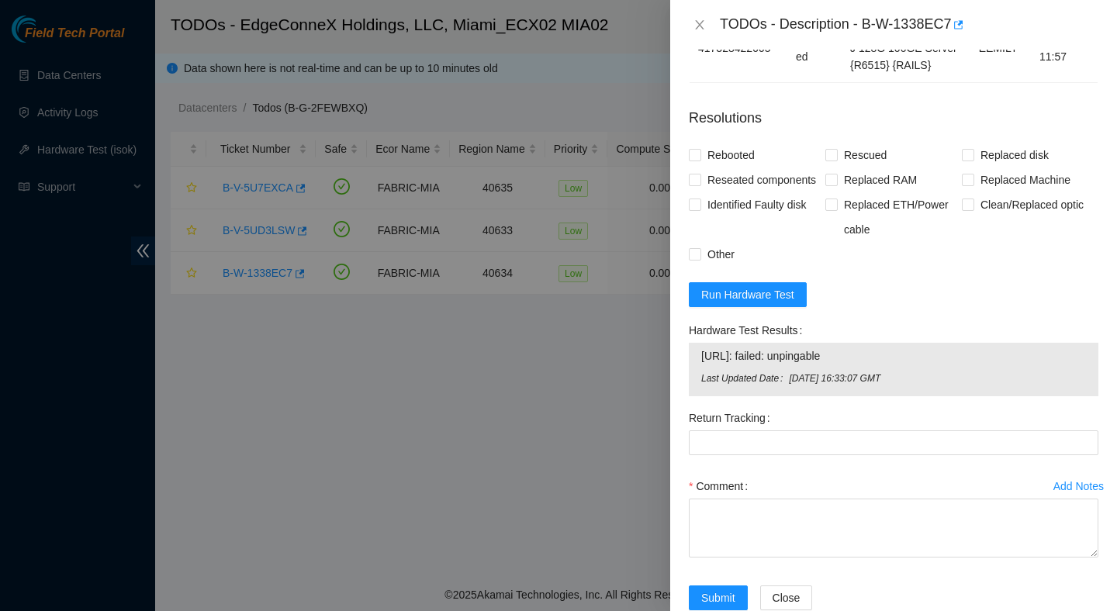
scroll to position [1365, 0]
click at [764, 302] on span "Run Hardware Test" at bounding box center [747, 293] width 93 height 17
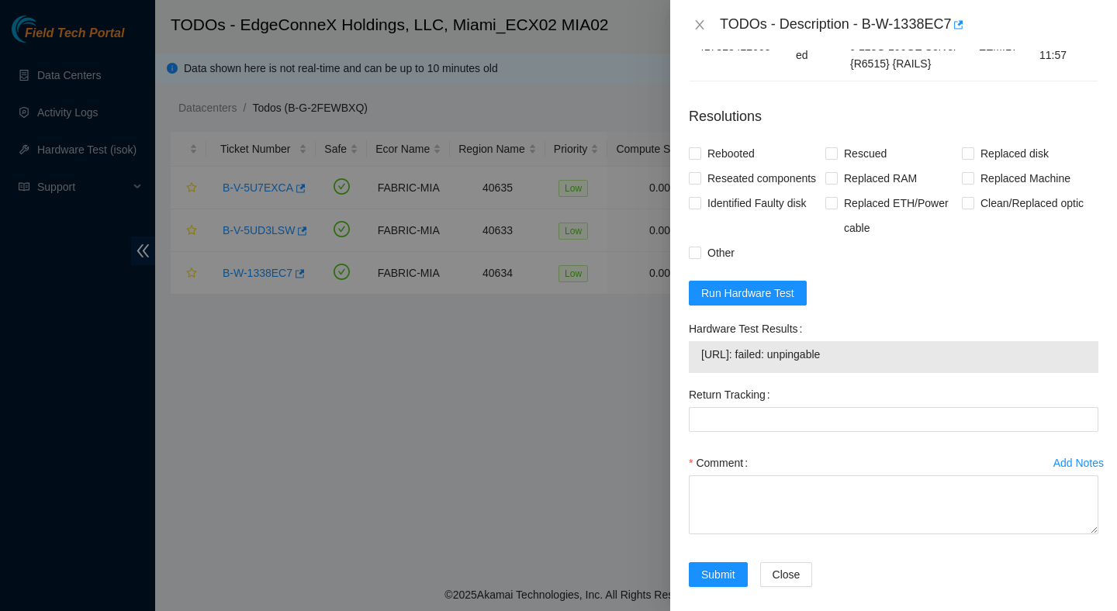
click at [835, 363] on span "104.86.100.150: failed: unpingable" at bounding box center [893, 354] width 385 height 17
copy span "104.86.100.150: failed: unpingable"
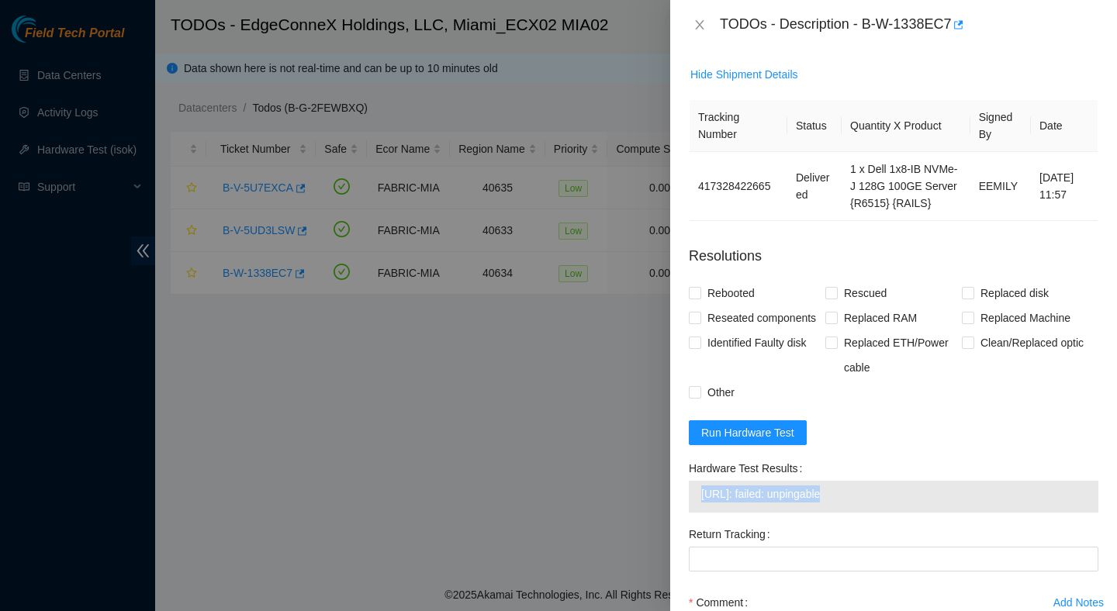
scroll to position [1437, 0]
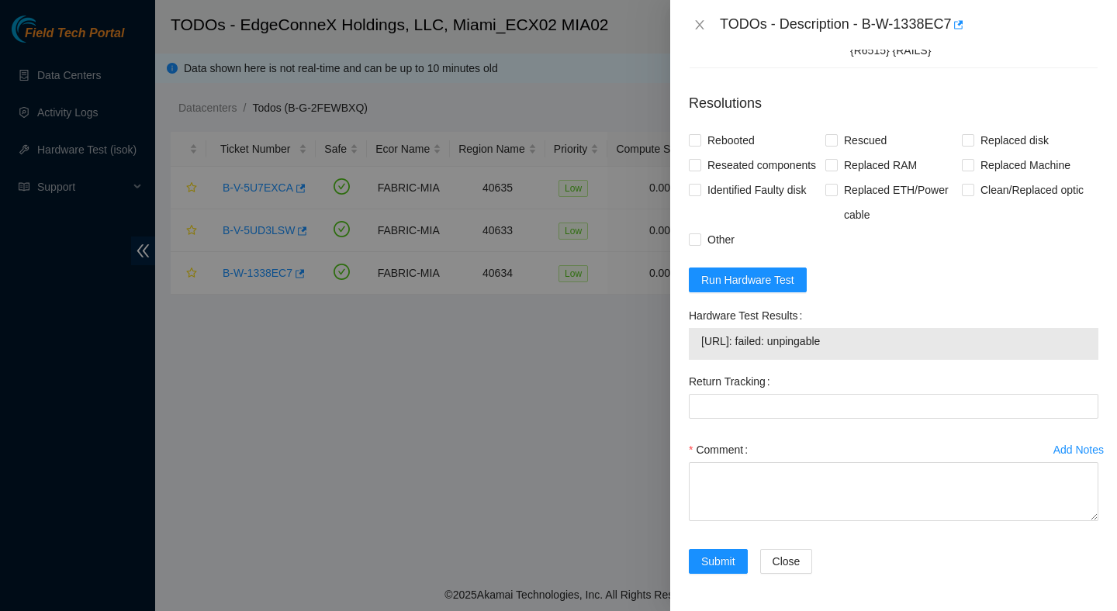
click at [869, 273] on form "Resolutions Rebooted Rescued Replaced disk Reseated components Replaced RAM Rep…" at bounding box center [894, 337] width 410 height 512
click at [772, 278] on span "Run Hardware Test" at bounding box center [747, 279] width 93 height 17
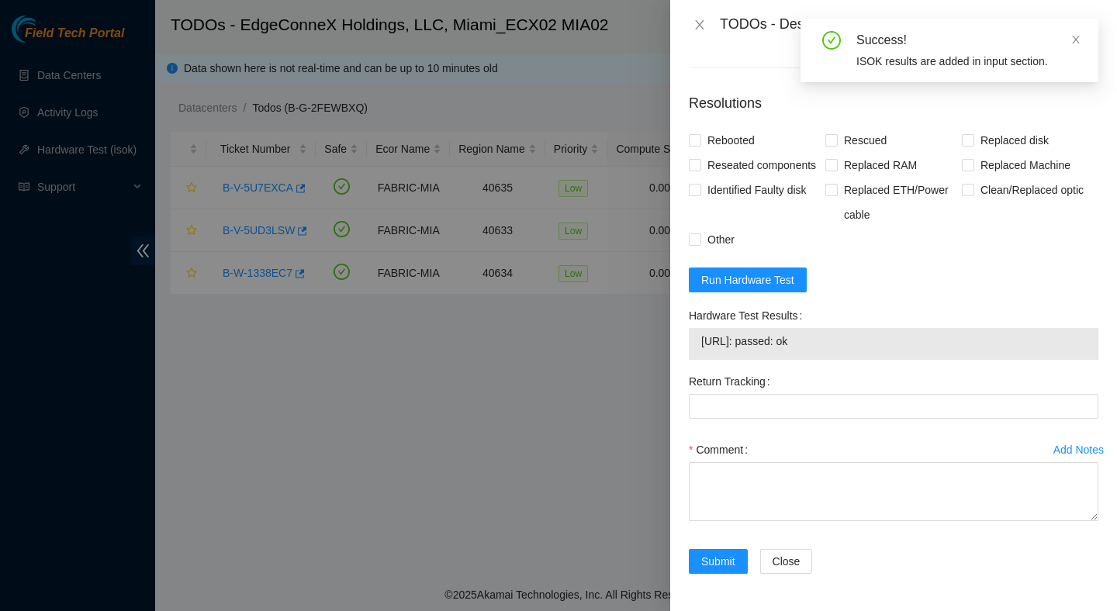
click at [828, 342] on span "104.86.100.150: passed: ok" at bounding box center [893, 341] width 385 height 17
copy span "104.86.100.150: passed: ok"
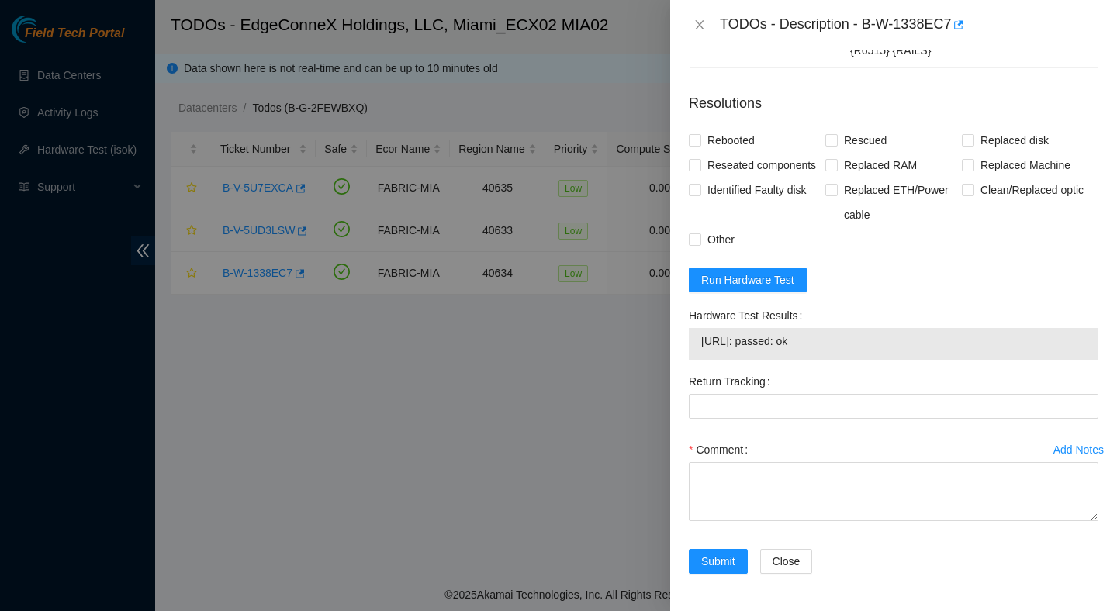
click at [839, 81] on p "Resolutions" at bounding box center [894, 97] width 410 height 33
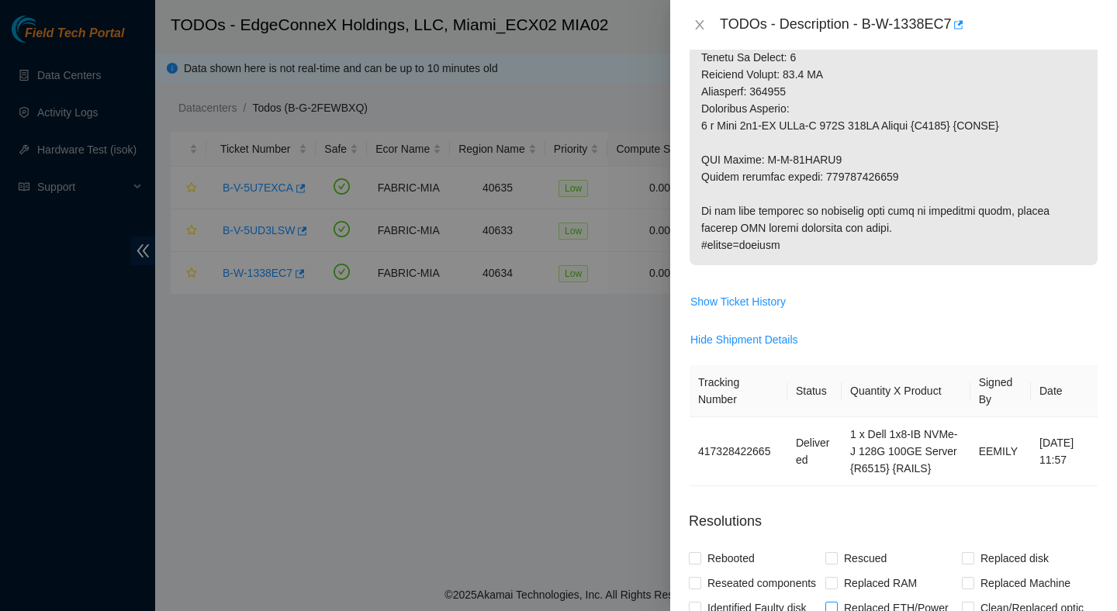
scroll to position [955, 0]
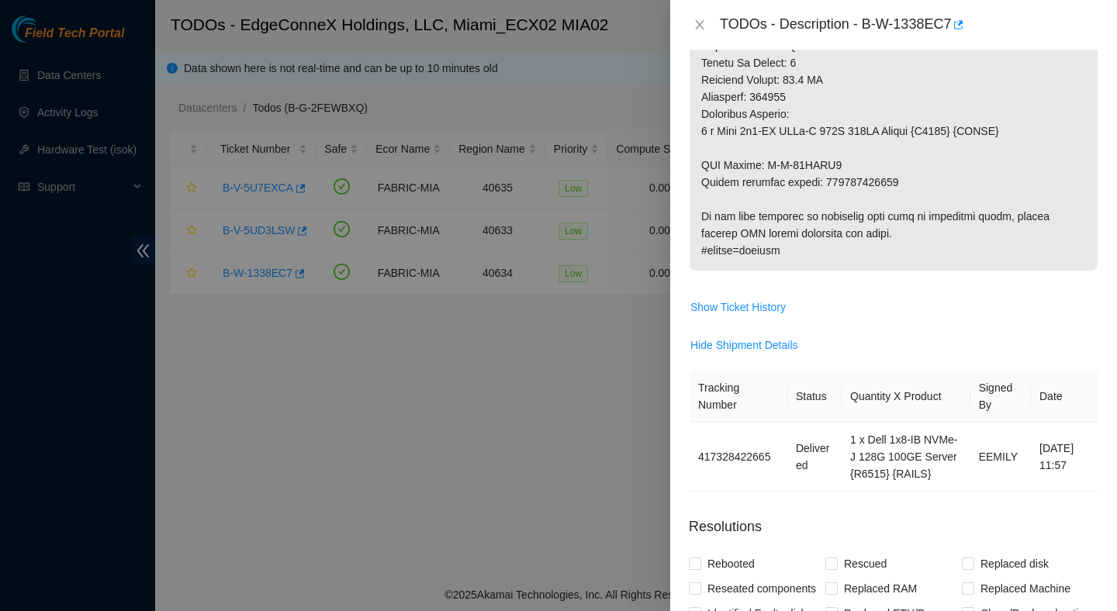
copy p "417328422676"
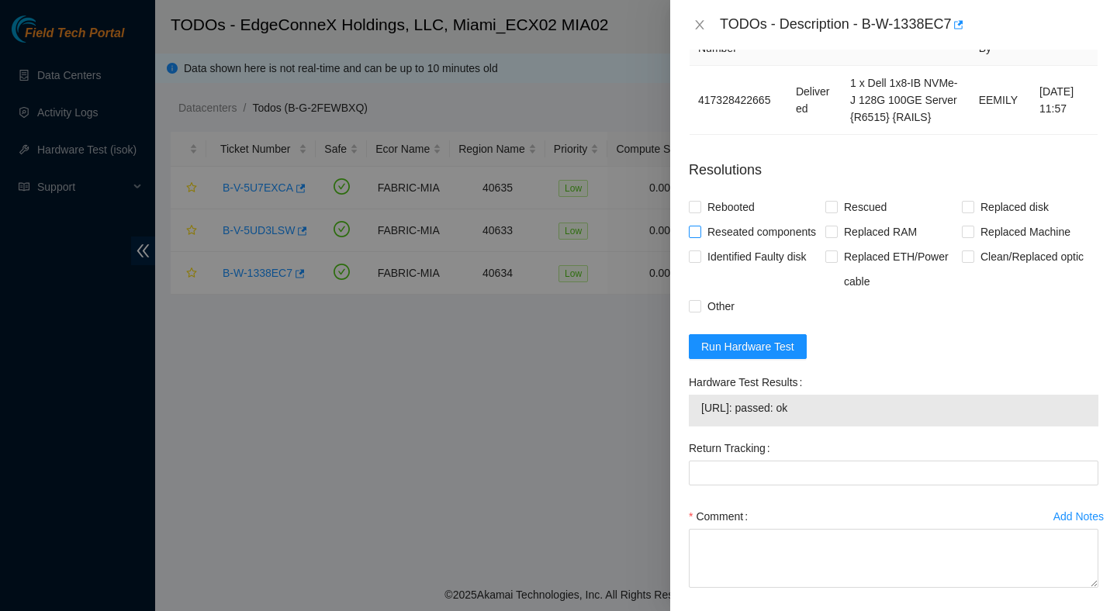
scroll to position [1319, 0]
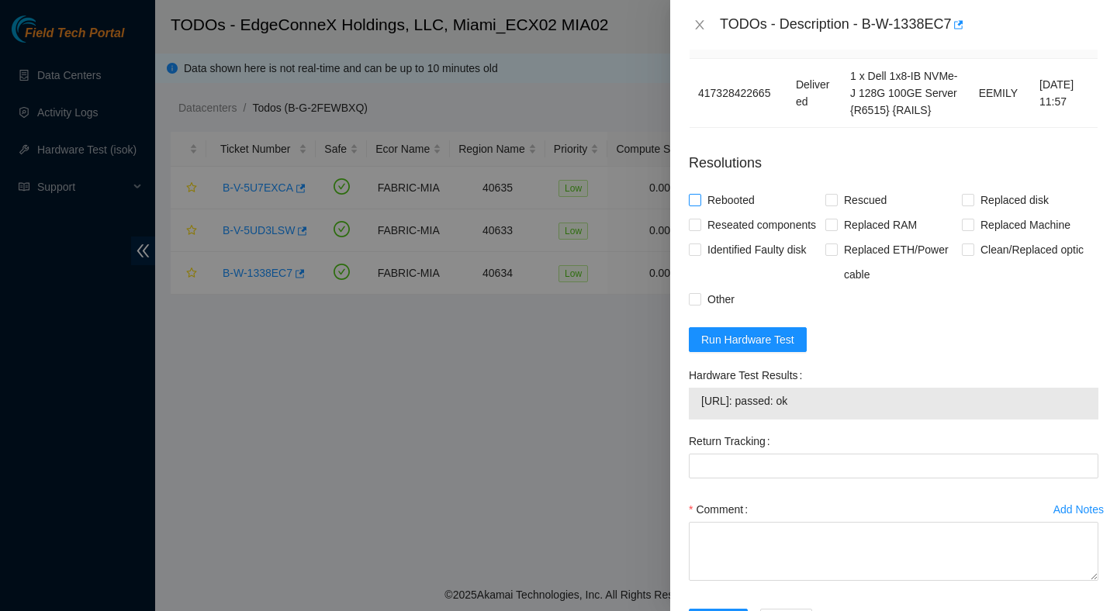
click at [734, 213] on span "Rebooted" at bounding box center [731, 200] width 60 height 25
click at [700, 205] on input "Rebooted" at bounding box center [694, 199] width 11 height 11
checkbox input "true"
click at [834, 213] on label "Rescued" at bounding box center [858, 200] width 67 height 25
click at [834, 205] on input "Rescued" at bounding box center [830, 199] width 11 height 11
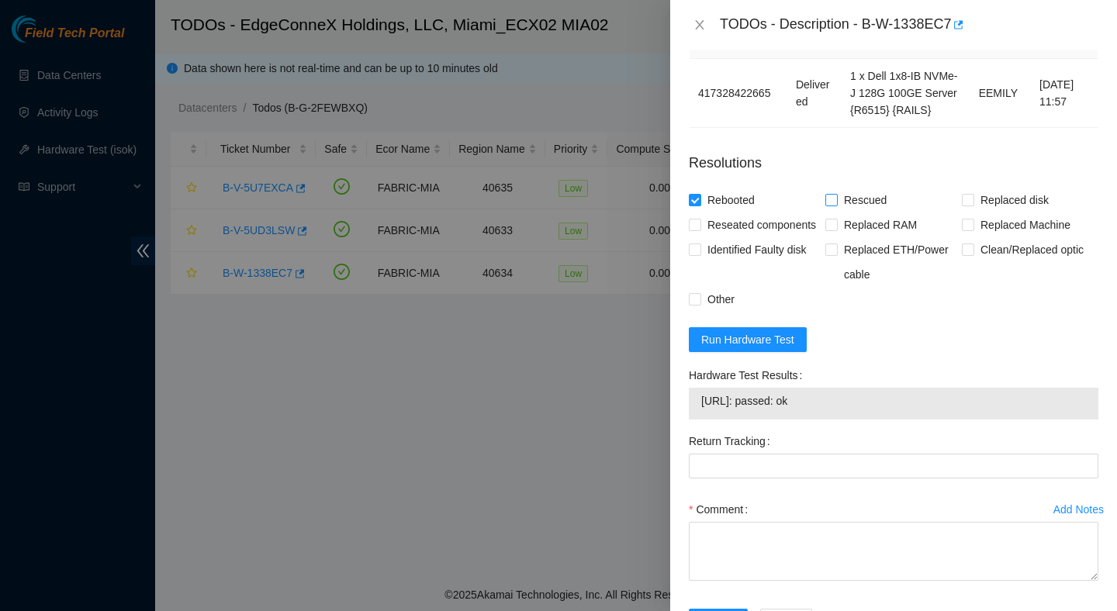
checkbox input "true"
click at [1018, 237] on span "Replaced Machine" at bounding box center [1025, 225] width 102 height 25
click at [973, 230] on input "Replaced Machine" at bounding box center [967, 224] width 11 height 11
checkbox input "true"
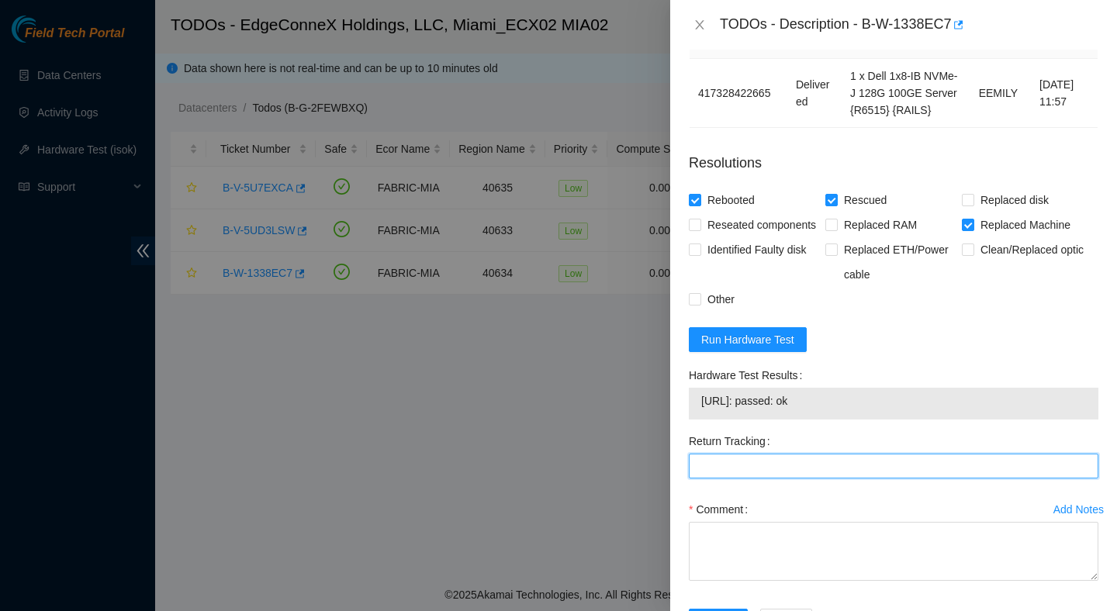
click at [844, 479] on Tracking "Return Tracking" at bounding box center [894, 466] width 410 height 25
paste Tracking "417328422676"
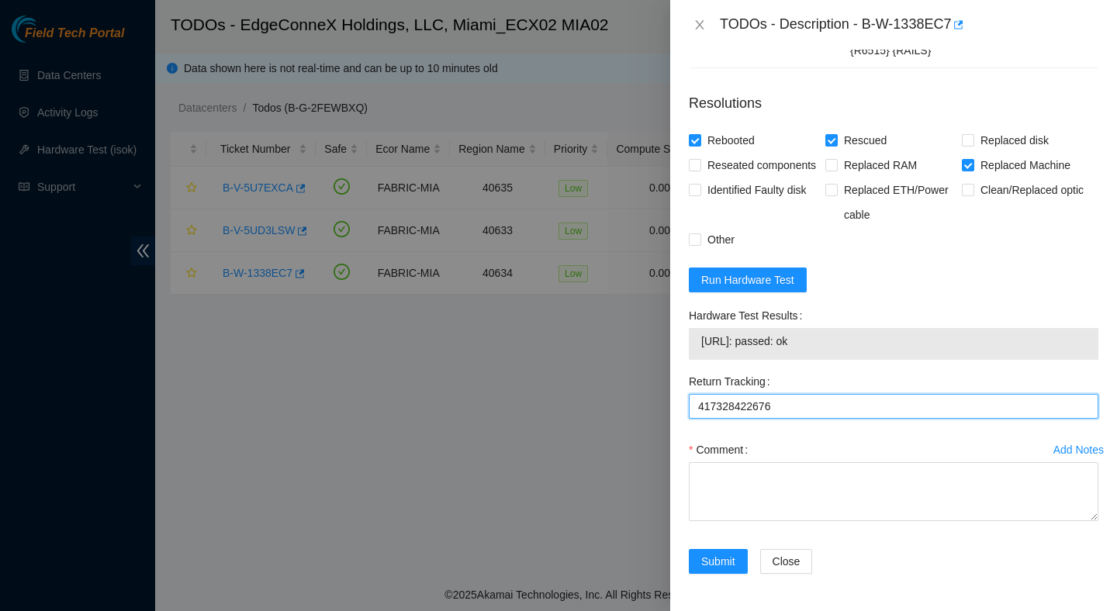
scroll to position [1435, 0]
type Tracking "417328422676"
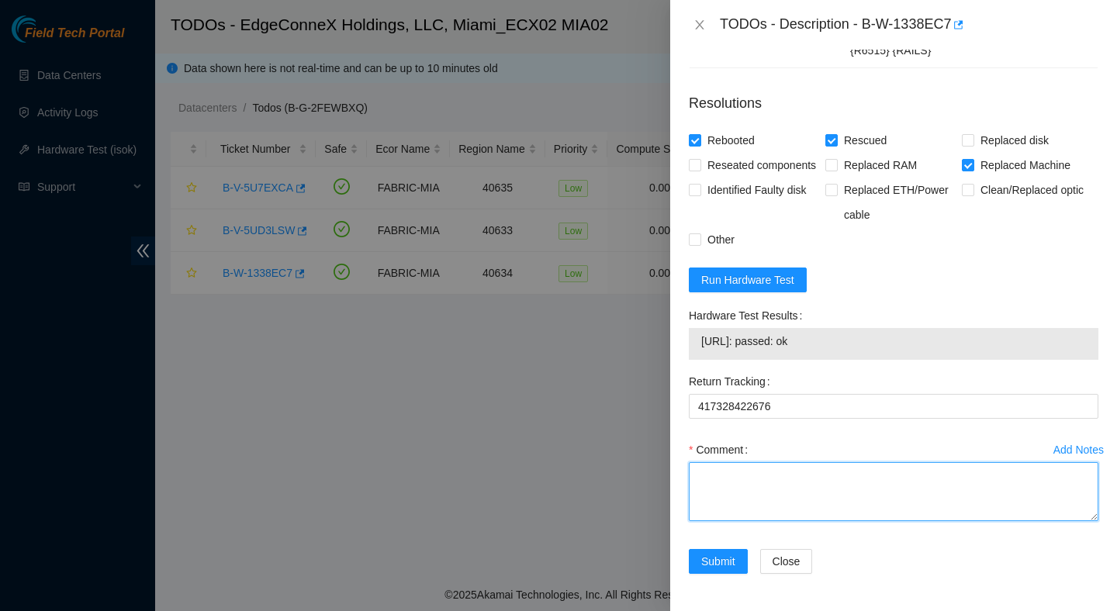
click at [837, 491] on textarea "Comment" at bounding box center [894, 491] width 410 height 59
paste textarea "Verified ticket is safe to work on : Yes NOCC Authorized: Yes Located server co…"
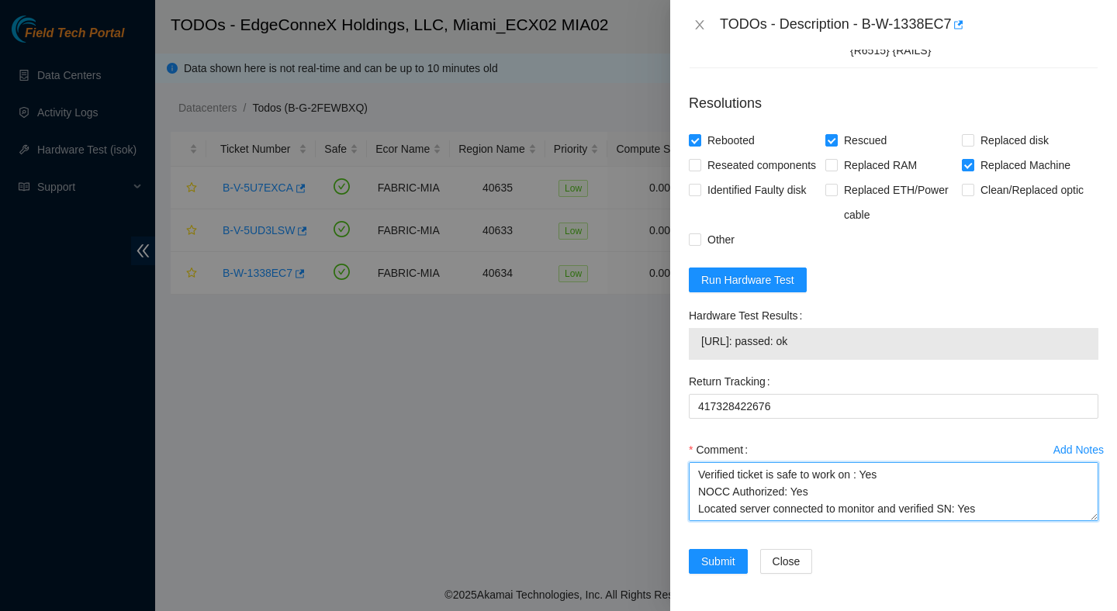
scroll to position [302, 0]
type textarea "Verified ticket is safe to work on : Yes NOCC Authorized: Yes Located server co…"
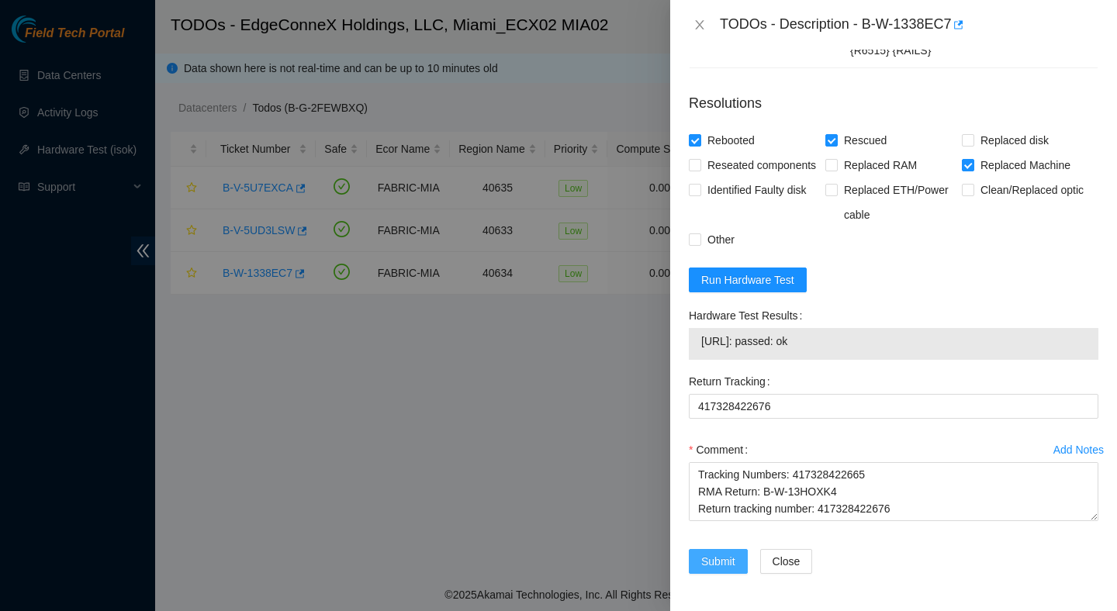
click at [719, 570] on span "Submit" at bounding box center [718, 561] width 34 height 17
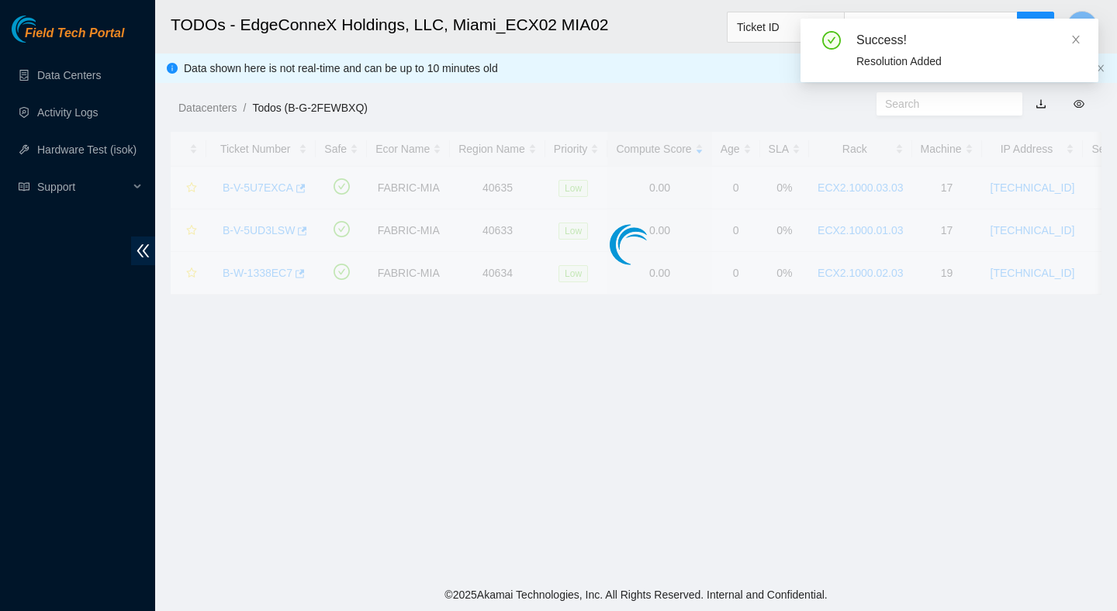
scroll to position [389, 0]
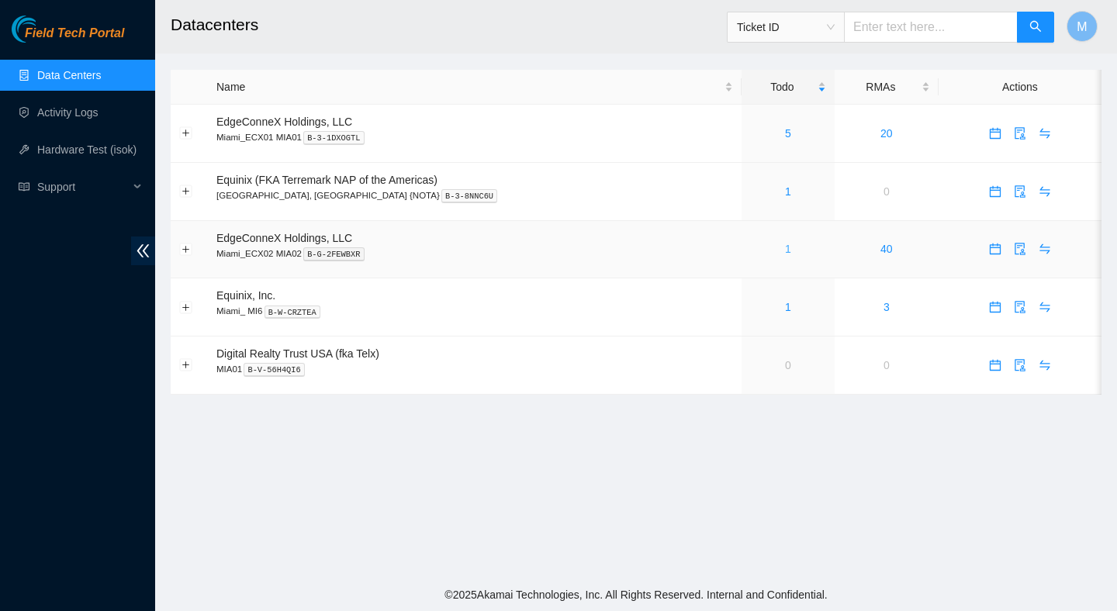
click at [785, 251] on link "1" at bounding box center [788, 249] width 6 height 12
click at [741, 371] on td "0" at bounding box center [787, 366] width 93 height 58
